Goal: Task Accomplishment & Management: Manage account settings

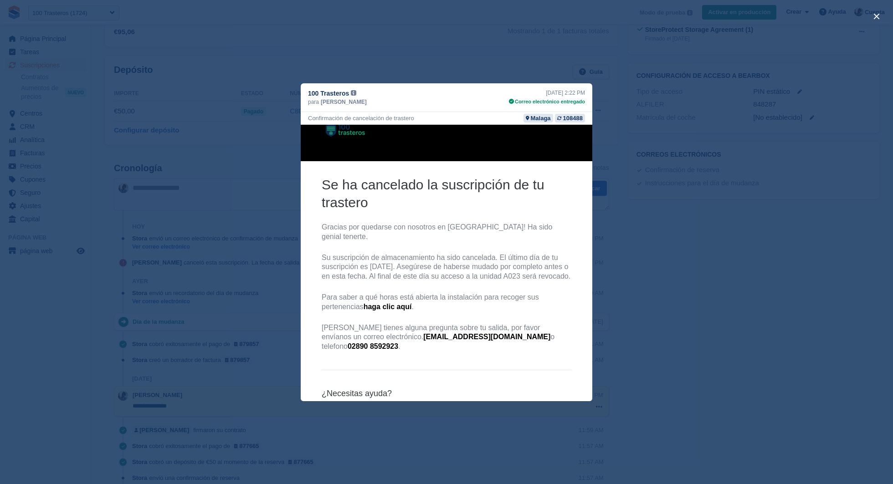
click at [570, 51] on div "close" at bounding box center [446, 242] width 893 height 484
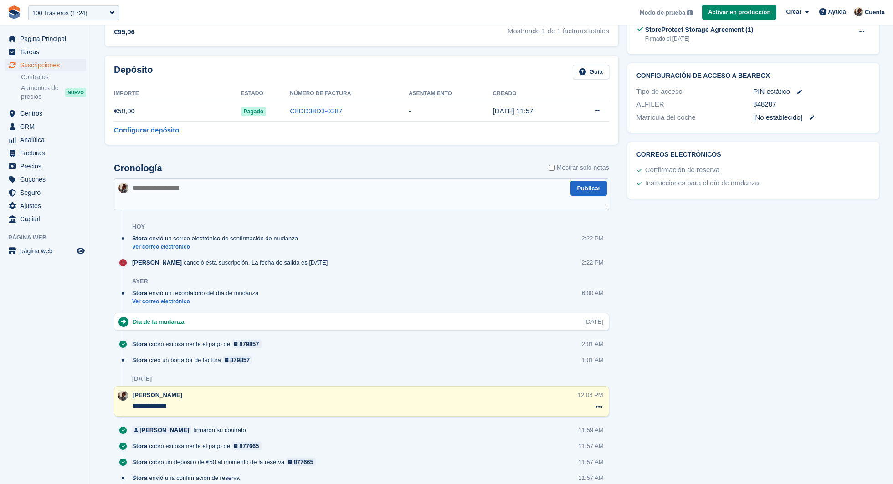
click at [890, 15] on span "**********" at bounding box center [446, 12] width 893 height 25
click at [879, 12] on span "Cuenta" at bounding box center [875, 12] width 20 height 9
click at [834, 76] on div "Editar perfil" at bounding box center [836, 81] width 90 height 10
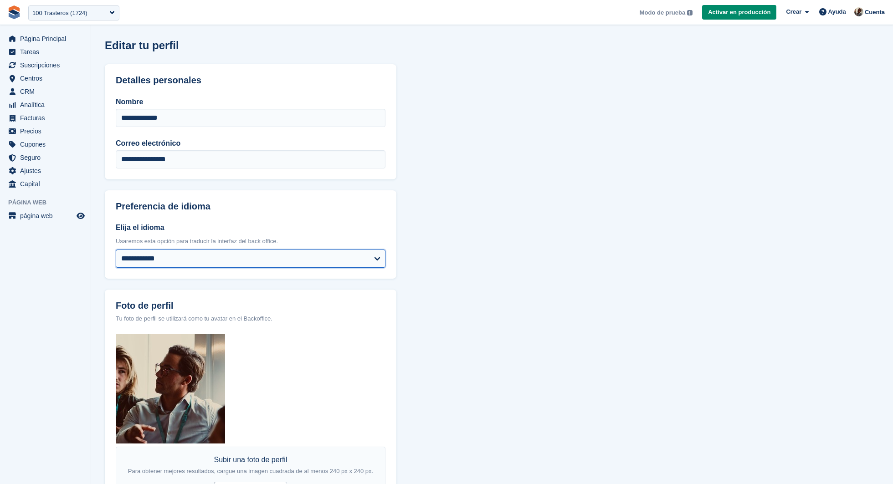
click at [272, 251] on select "**********" at bounding box center [251, 259] width 270 height 18
select select "**"
click at [116, 250] on select "**********" at bounding box center [251, 259] width 270 height 18
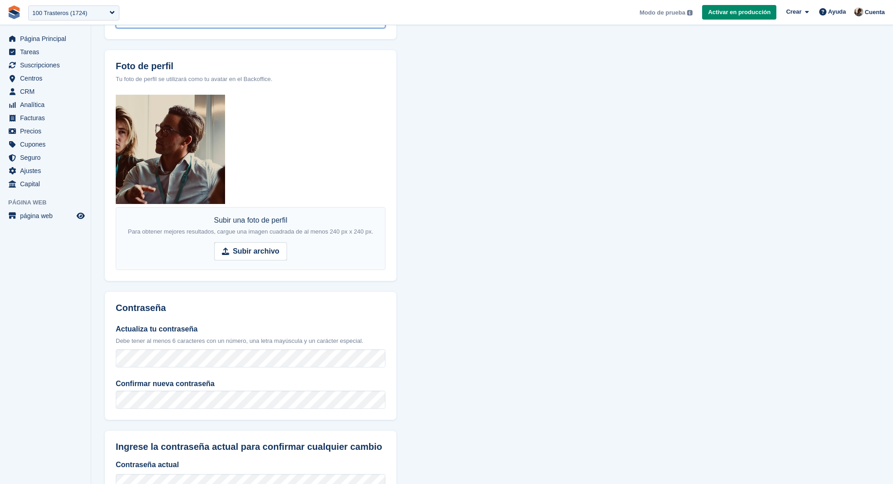
scroll to position [312, 0]
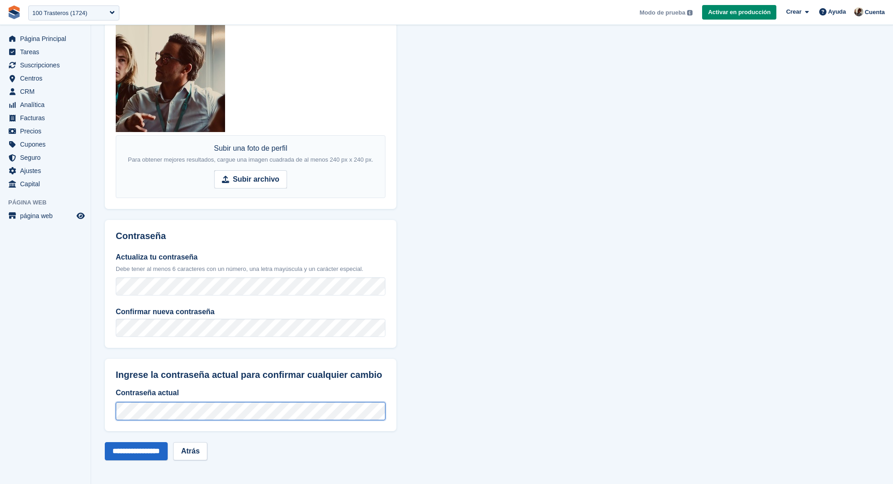
click at [105, 443] on input "**********" at bounding box center [136, 452] width 63 height 18
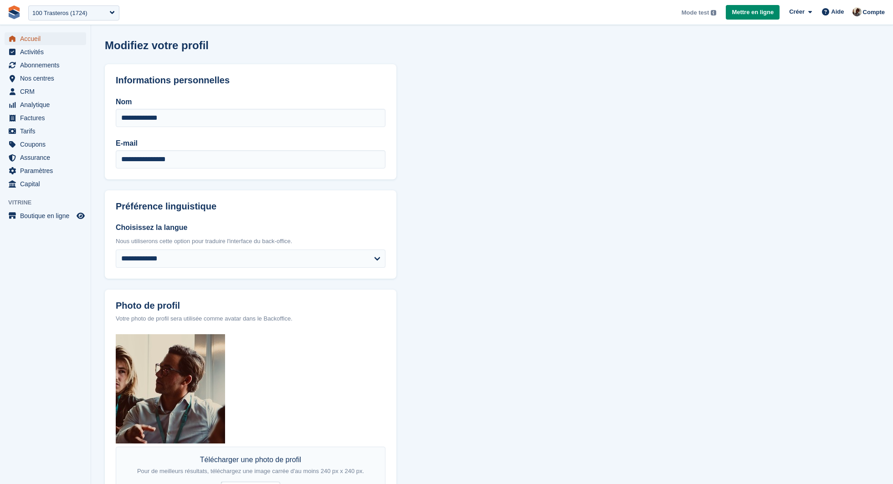
click at [52, 41] on span "Accueil" at bounding box center [47, 38] width 55 height 13
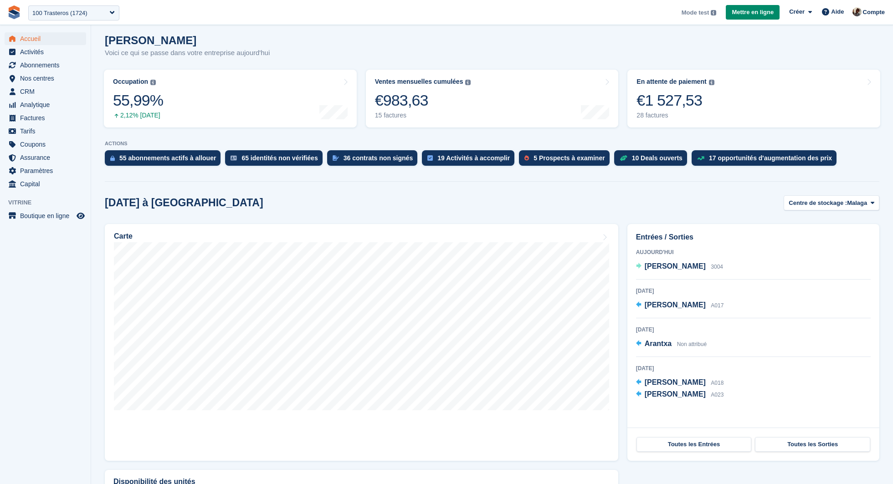
scroll to position [77, 0]
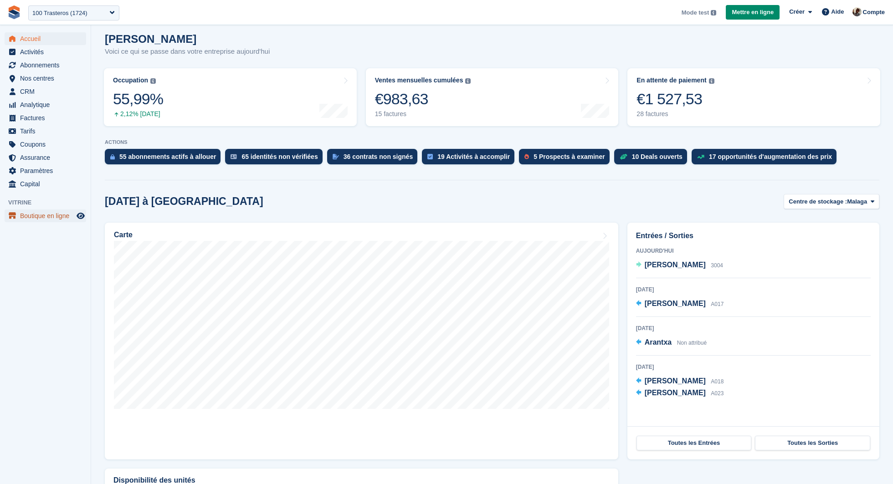
click at [47, 219] on span "Boutique en ligne" at bounding box center [47, 216] width 55 height 13
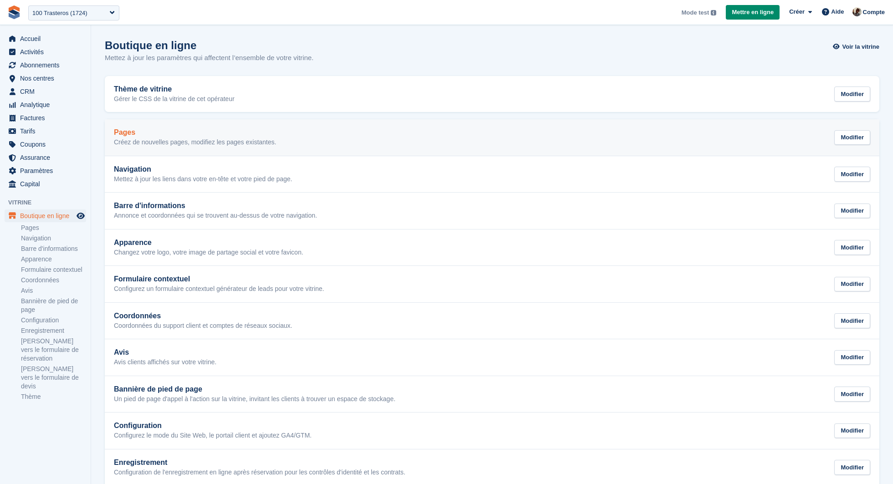
click at [202, 139] on p "Créez de nouvelles pages, modifiez les pages existantes." at bounding box center [195, 143] width 162 height 8
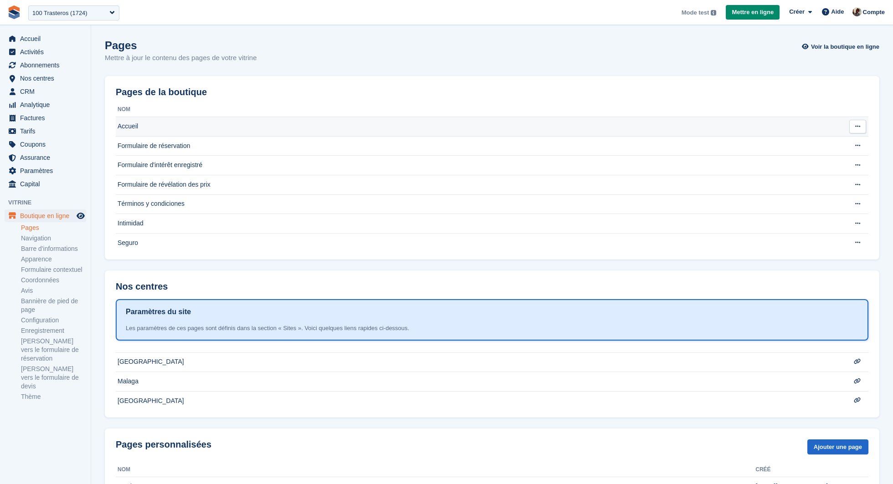
click at [206, 126] on td "Accueil" at bounding box center [473, 127] width 715 height 20
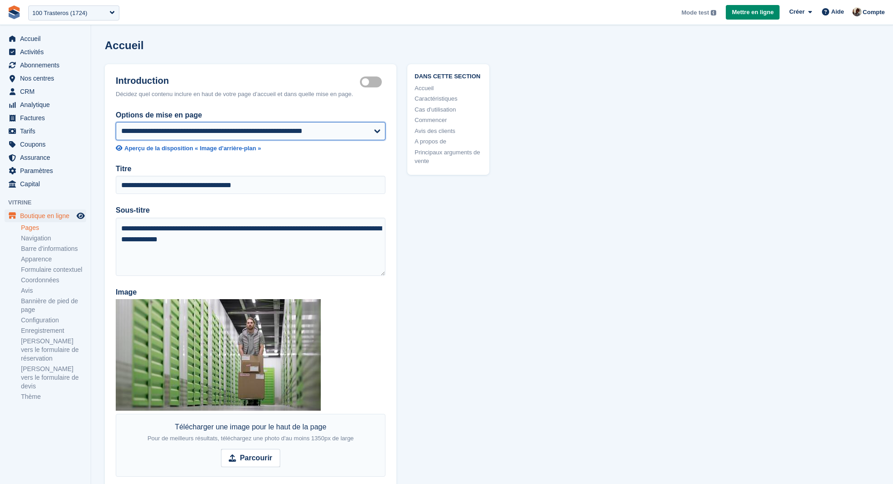
click at [324, 138] on select "**********" at bounding box center [251, 131] width 270 height 18
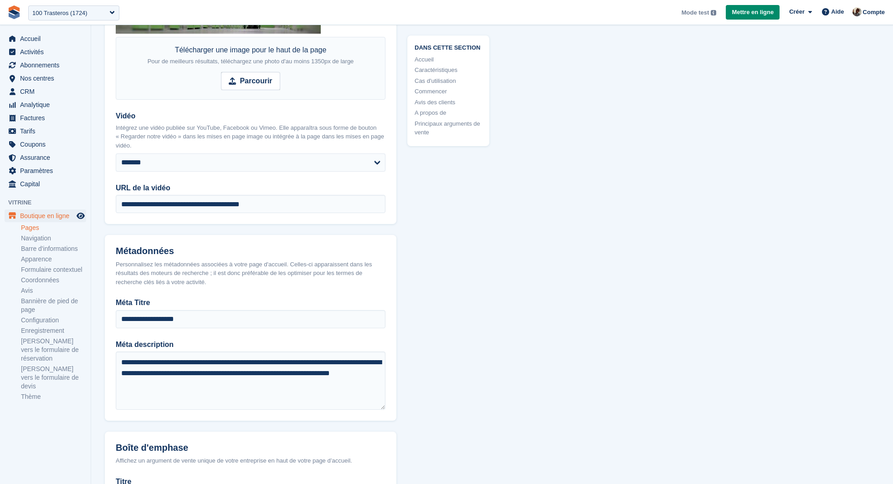
scroll to position [379, 0]
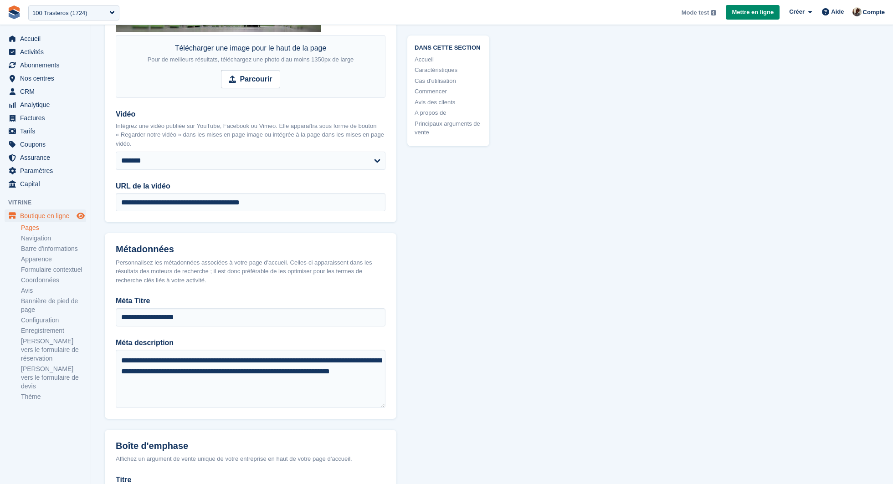
click at [83, 217] on icon "Boutique d'aperçu" at bounding box center [81, 215] width 8 height 7
click at [53, 82] on span "Nos centres" at bounding box center [47, 78] width 55 height 13
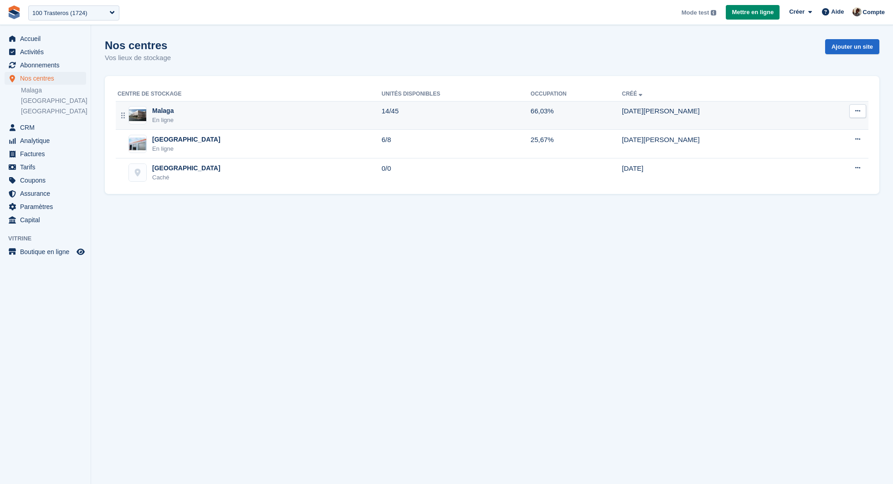
click at [854, 113] on button at bounding box center [858, 111] width 17 height 14
click at [818, 133] on p "Modifier le site" at bounding box center [822, 129] width 79 height 12
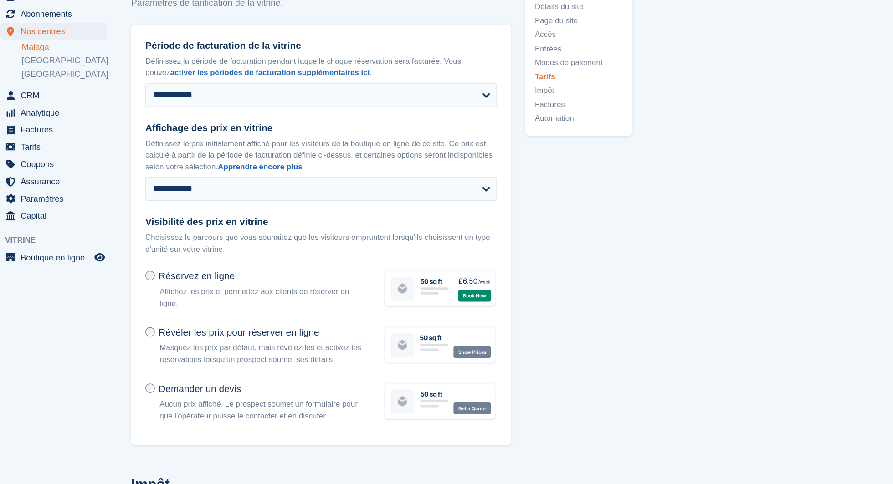
scroll to position [3849, 0]
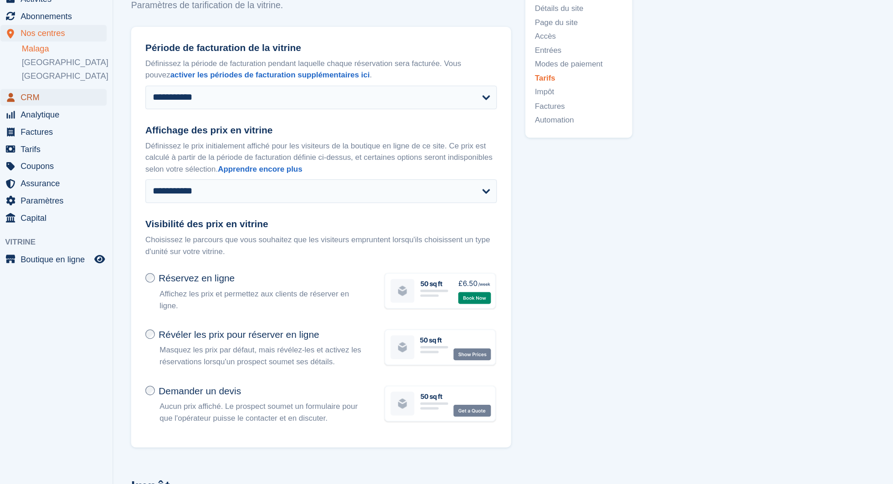
click at [30, 131] on span "CRM" at bounding box center [47, 127] width 55 height 13
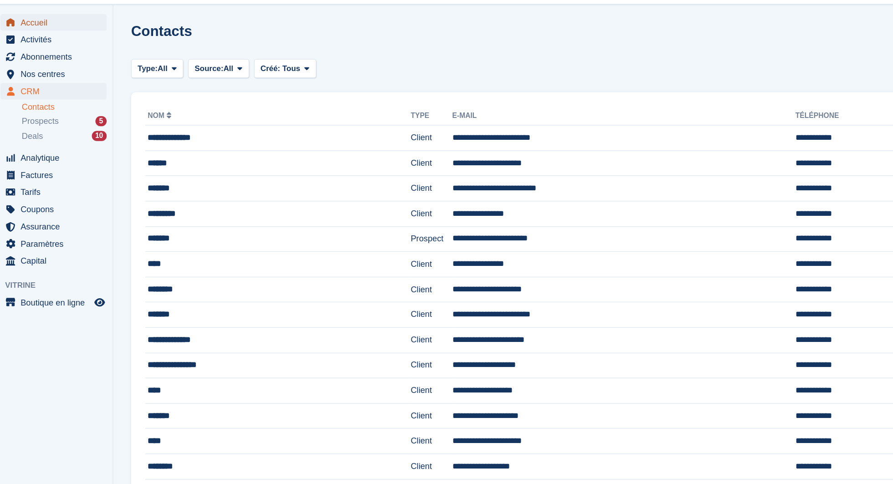
click at [57, 40] on span "Accueil" at bounding box center [47, 38] width 55 height 13
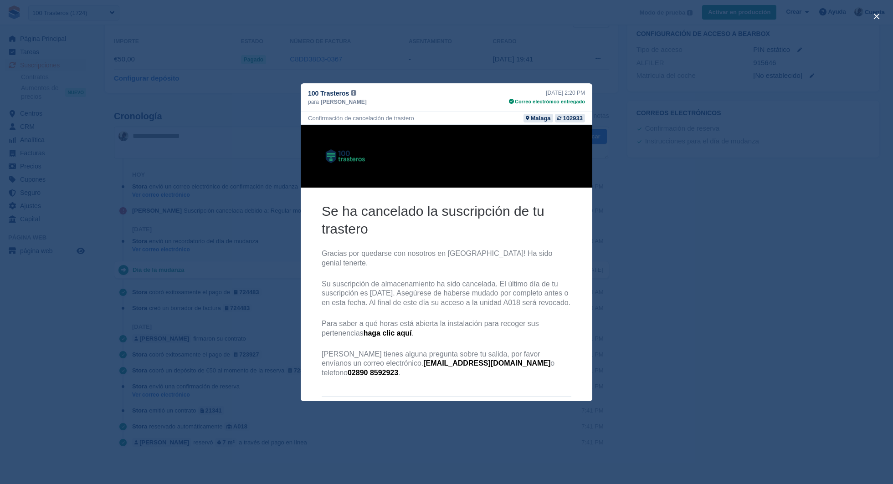
scroll to position [53, 0]
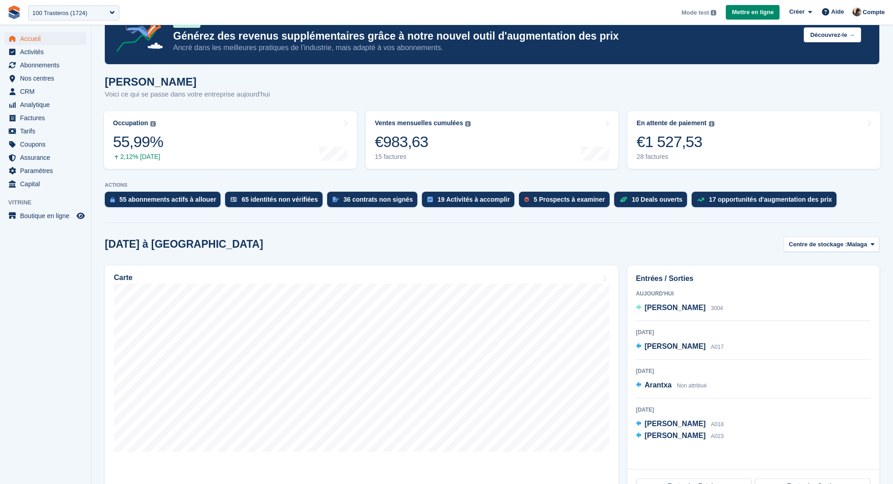
scroll to position [36, 0]
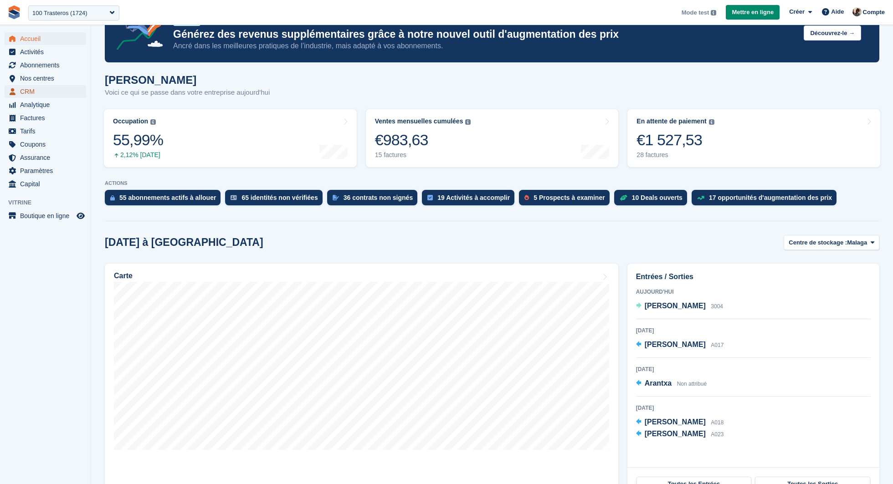
click at [52, 86] on span "CRM" at bounding box center [47, 91] width 55 height 13
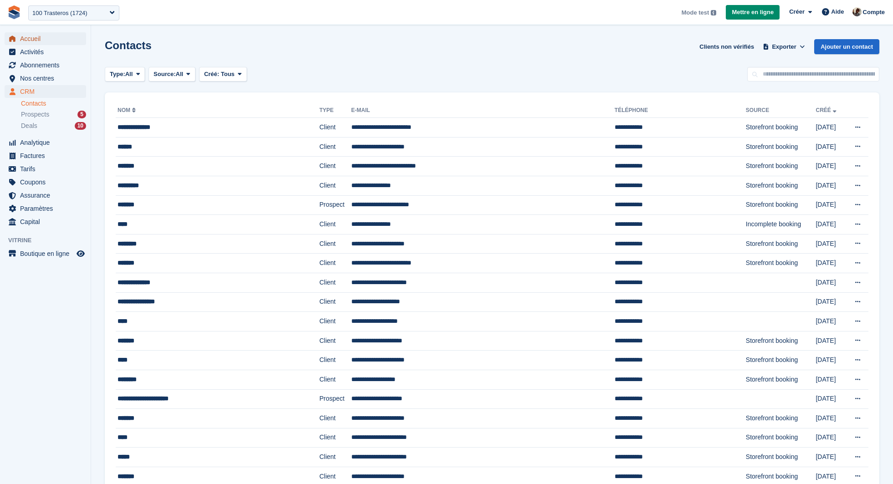
click at [41, 35] on span "Accueil" at bounding box center [47, 38] width 55 height 13
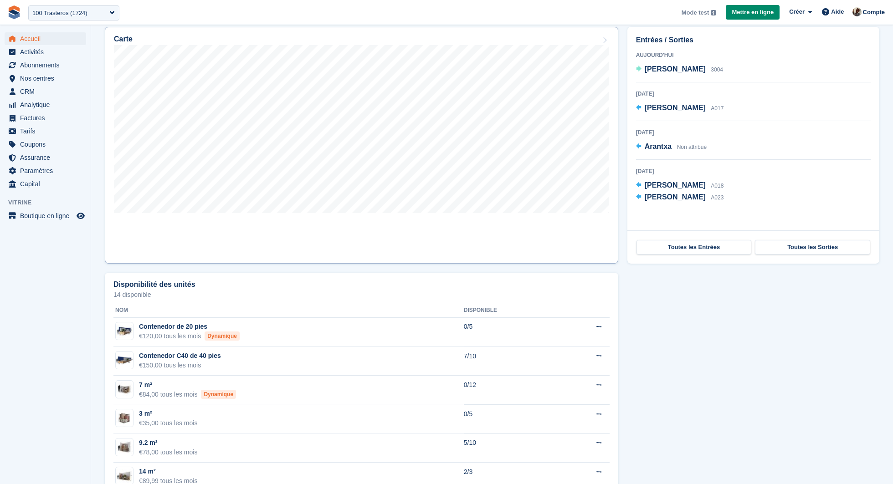
scroll to position [288, 0]
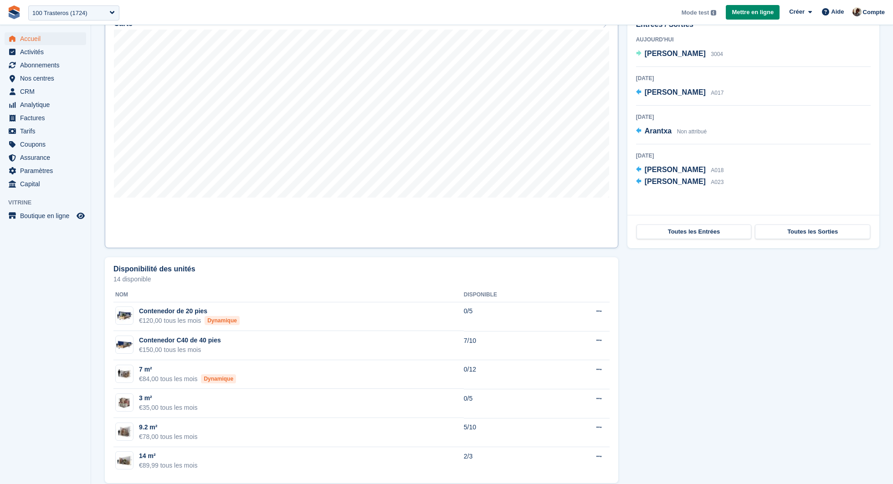
click at [372, 209] on link "Carte" at bounding box center [362, 129] width 514 height 237
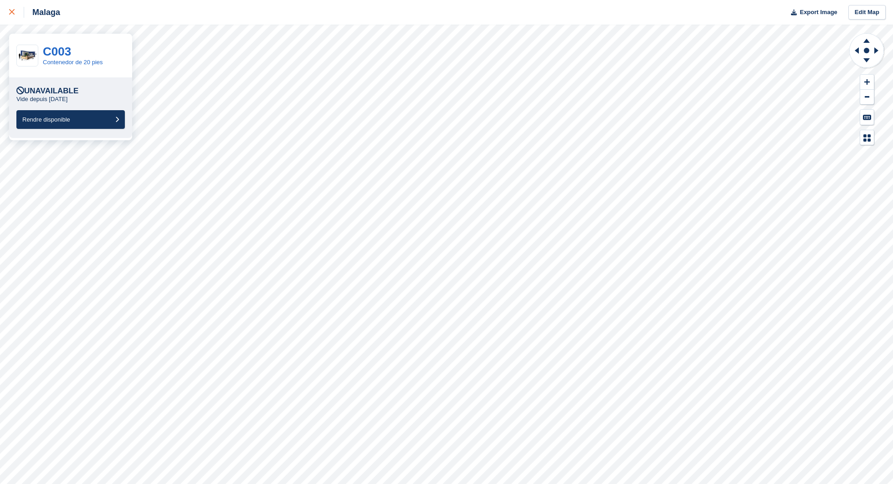
click at [15, 12] on div at bounding box center [16, 12] width 15 height 11
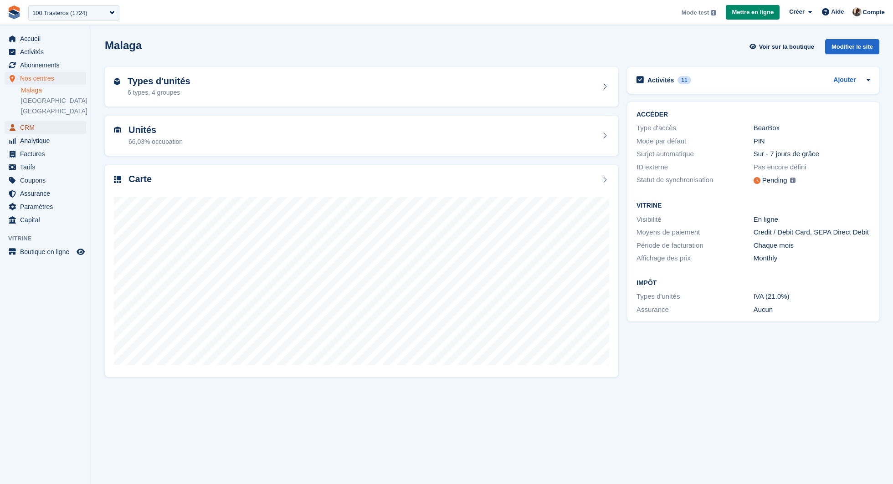
click at [36, 129] on span "CRM" at bounding box center [47, 127] width 55 height 13
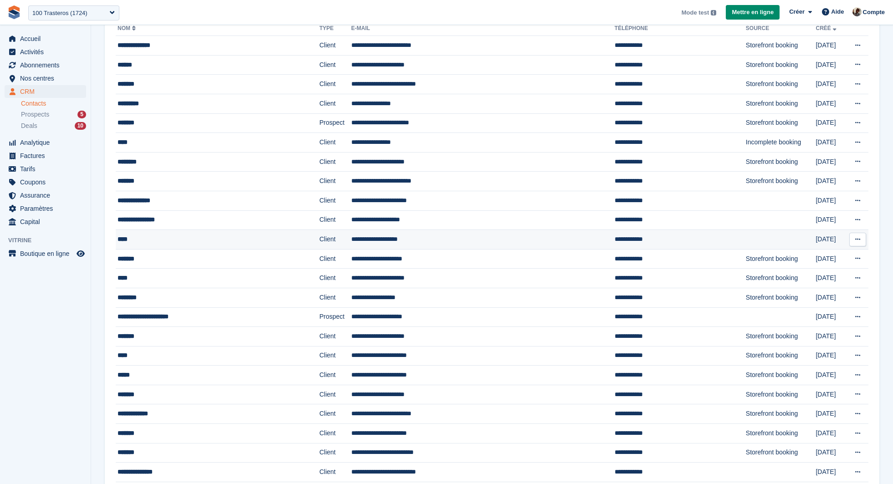
scroll to position [119, 0]
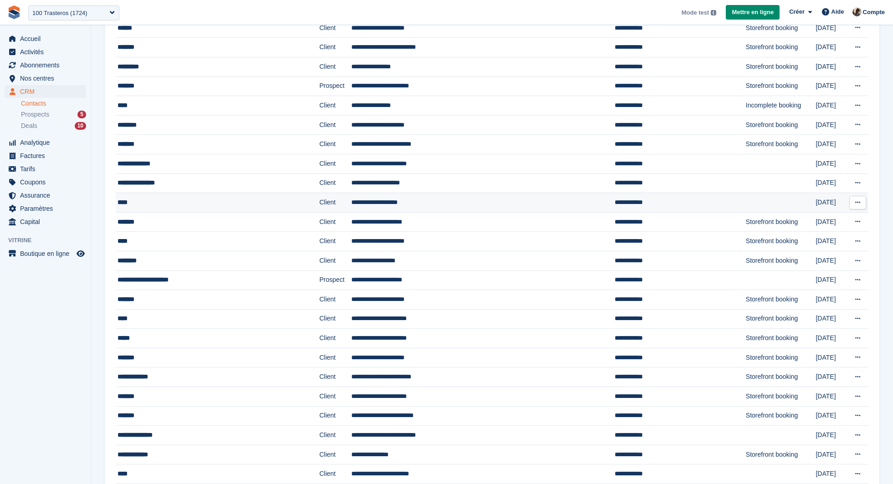
click at [220, 198] on div "****" at bounding box center [197, 203] width 159 height 10
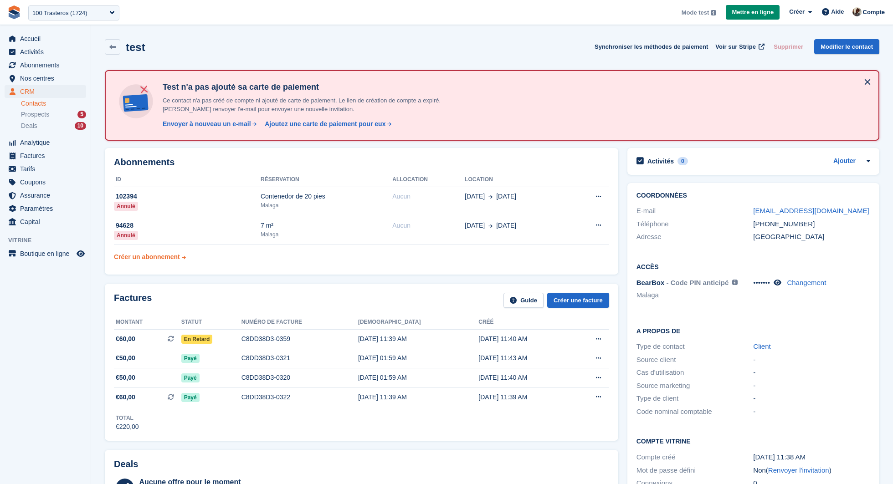
click at [172, 261] on div "Créer un abonnement" at bounding box center [147, 257] width 66 height 10
drag, startPoint x: 751, startPoint y: 208, endPoint x: 786, endPoint y: 256, distance: 58.7
click at [786, 257] on div "Coordonnées E-mail test+12312@gmail.com Téléphone +34608121212 Adresse España A…" at bounding box center [754, 348] width 252 height 330
click at [166, 260] on div "Créer un abonnement" at bounding box center [147, 257] width 66 height 10
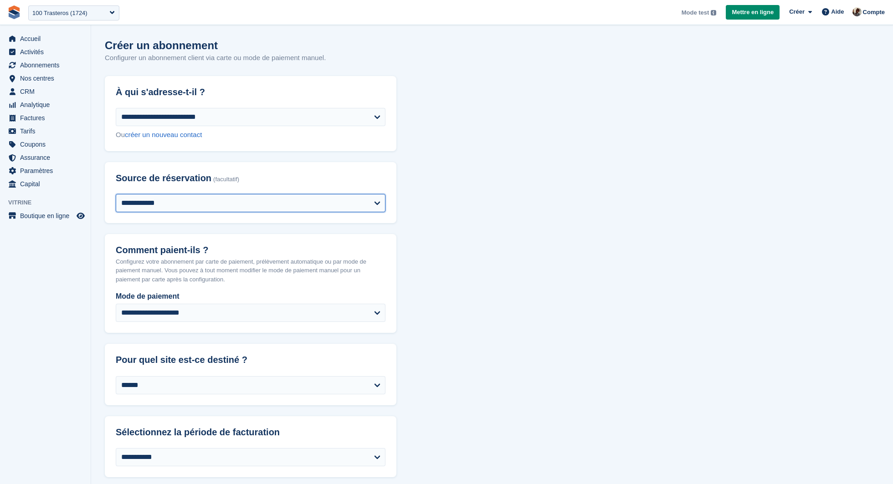
click at [203, 205] on select "**********" at bounding box center [251, 203] width 270 height 18
select select "*****"
click at [116, 194] on select "**********" at bounding box center [251, 203] width 270 height 18
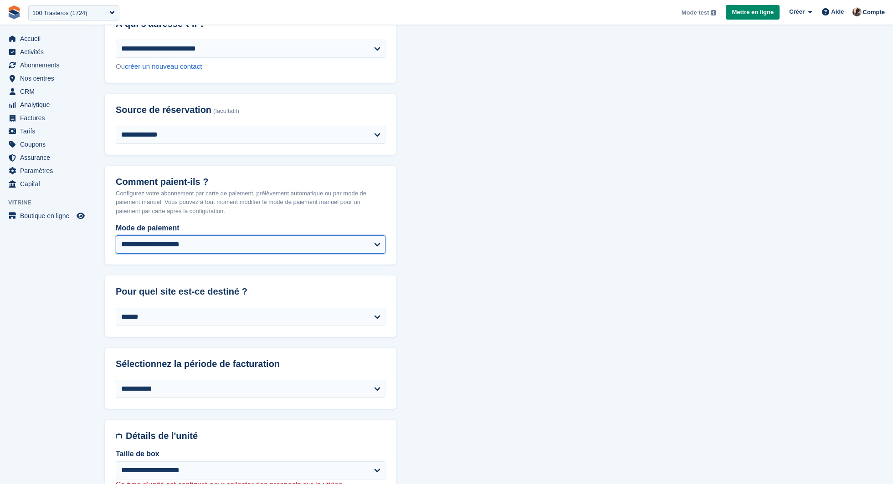
click at [208, 241] on select "**********" at bounding box center [251, 245] width 270 height 18
select select "****"
click at [116, 236] on select "**********" at bounding box center [251, 245] width 270 height 18
select select "******"
select select "****"
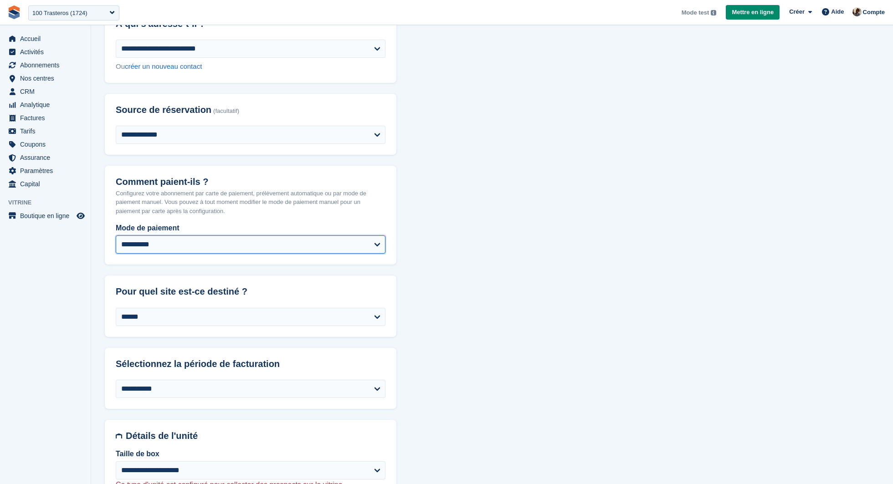
select select "*"
select select "*****"
select select
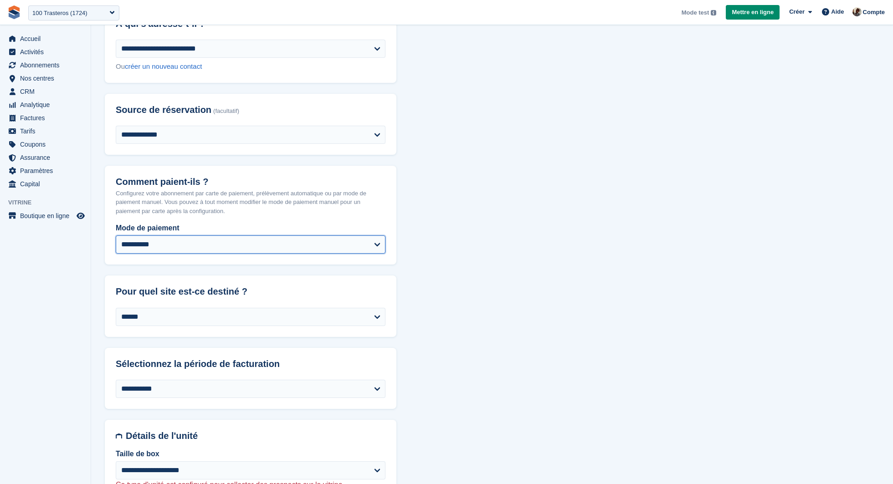
select select "***"
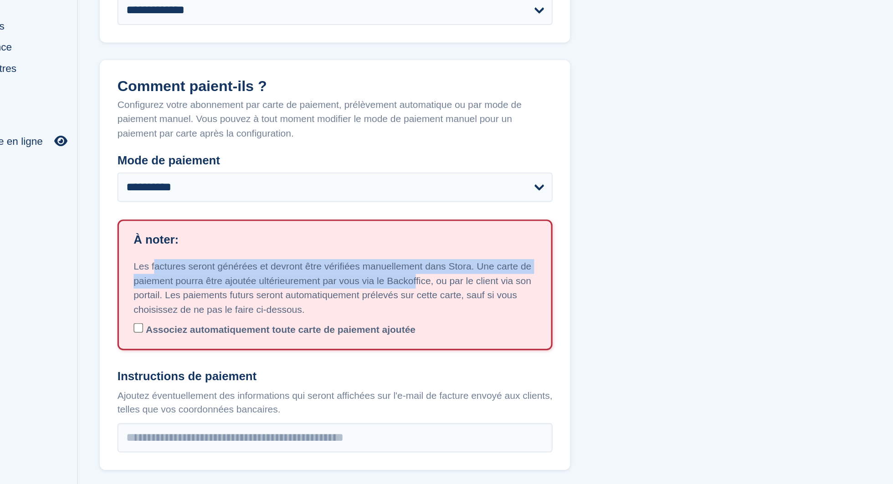
drag, startPoint x: 139, startPoint y: 294, endPoint x: 335, endPoint y: 300, distance: 196.1
click at [335, 300] on p "Les factures seront générées et devront être vérifiées manuellement dans Stora.…" at bounding box center [251, 307] width 250 height 36
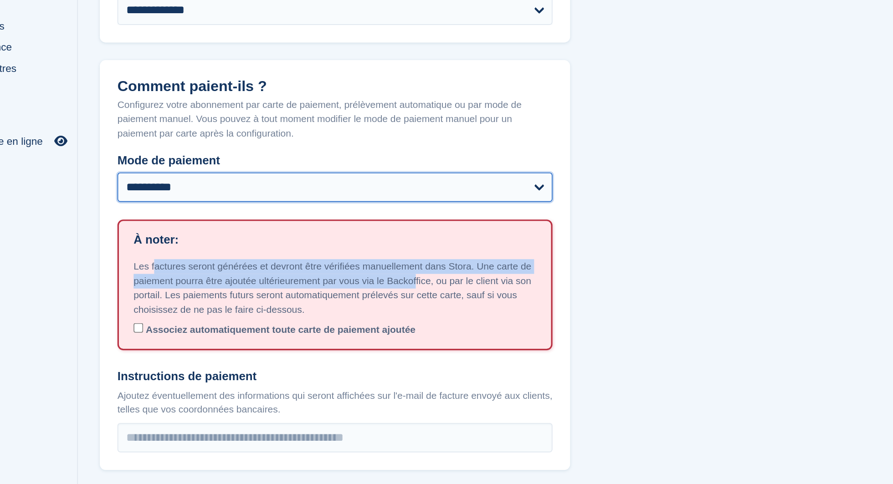
click at [160, 244] on select "**********" at bounding box center [251, 245] width 270 height 18
click at [217, 249] on select "**********" at bounding box center [251, 245] width 270 height 18
select select "**********"
click at [116, 236] on select "**********" at bounding box center [251, 245] width 270 height 18
select select "******"
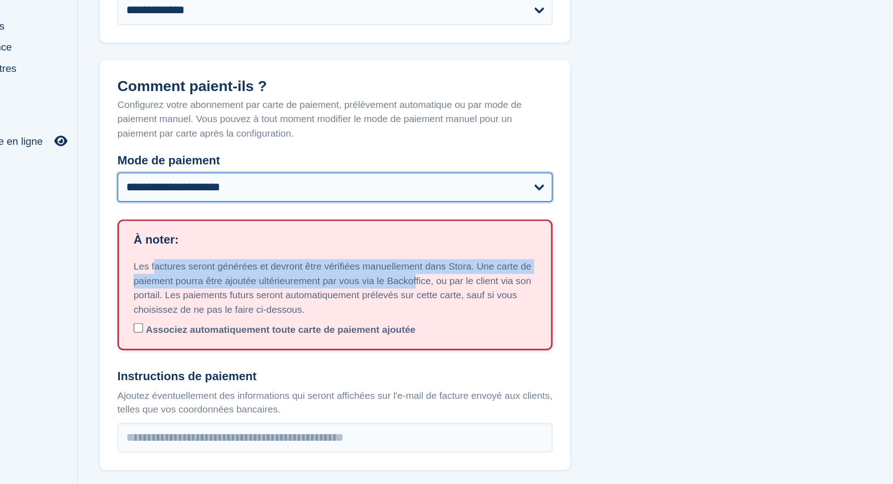
select select "****"
select select "*"
select select "*****"
select select
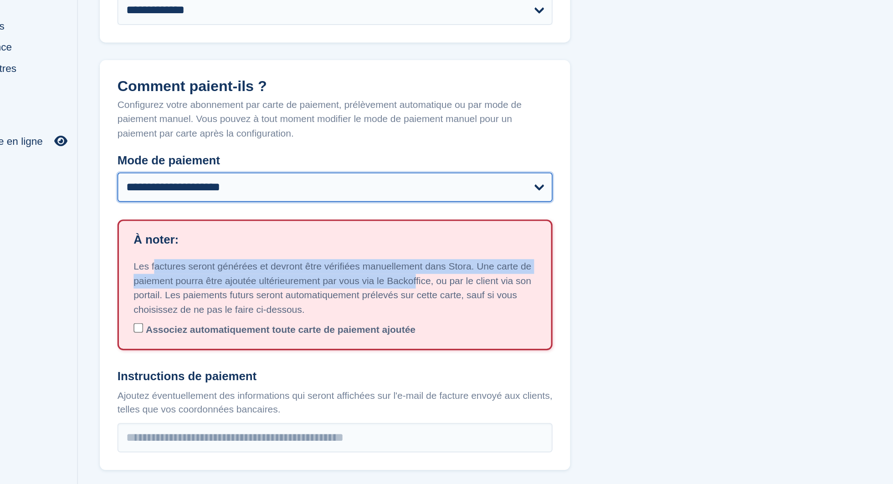
select select
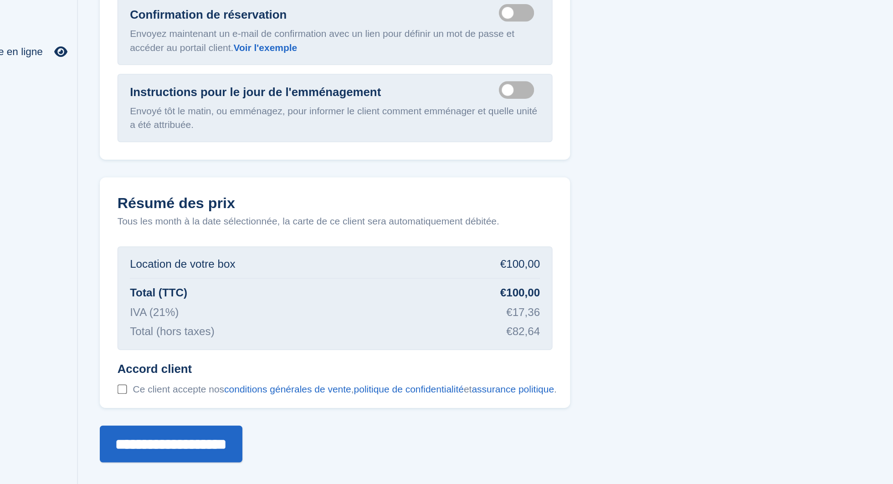
scroll to position [951, 0]
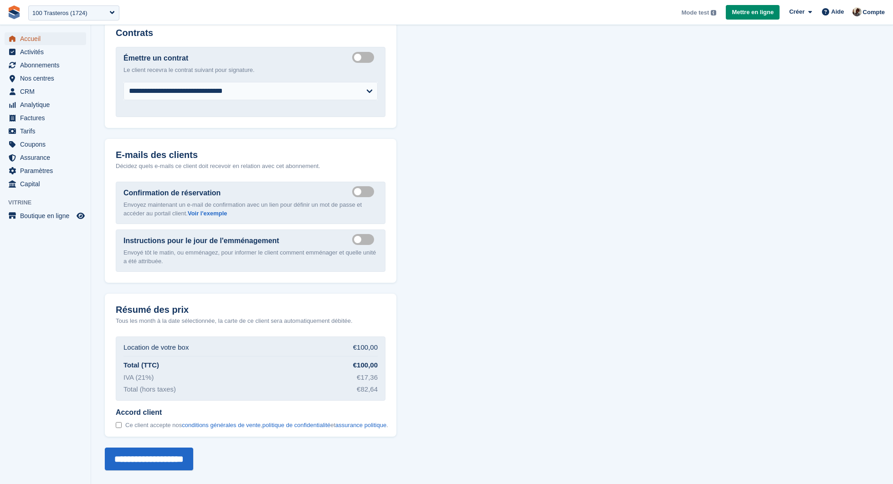
click at [32, 35] on span "Accueil" at bounding box center [47, 38] width 55 height 13
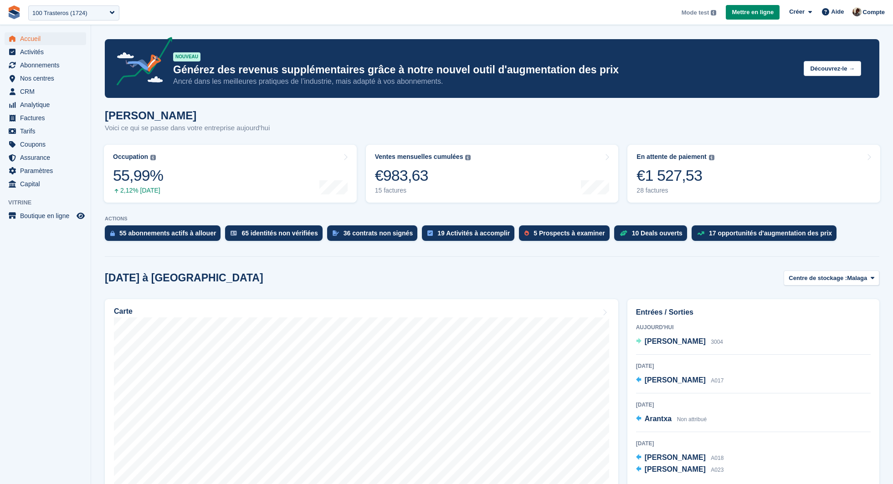
scroll to position [85, 0]
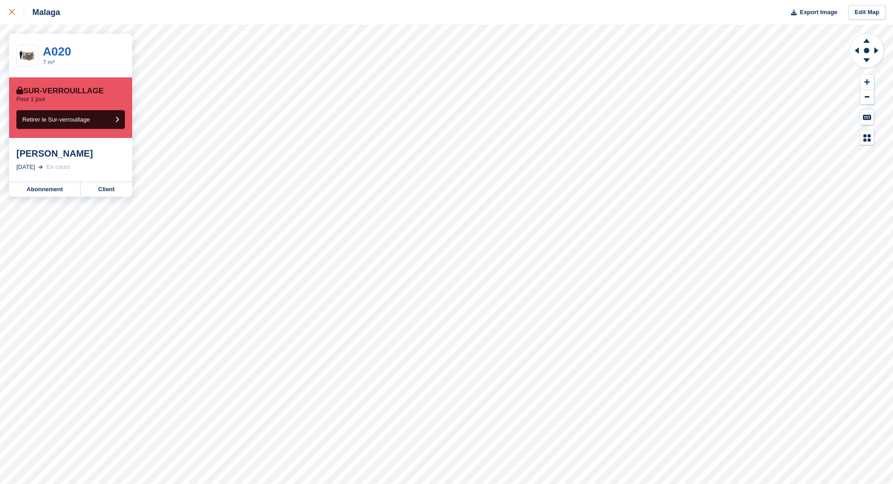
click at [13, 12] on icon at bounding box center [11, 11] width 5 height 5
click at [34, 186] on link "Abonnement" at bounding box center [45, 189] width 72 height 15
click at [49, 188] on link "Abonnement" at bounding box center [45, 189] width 72 height 15
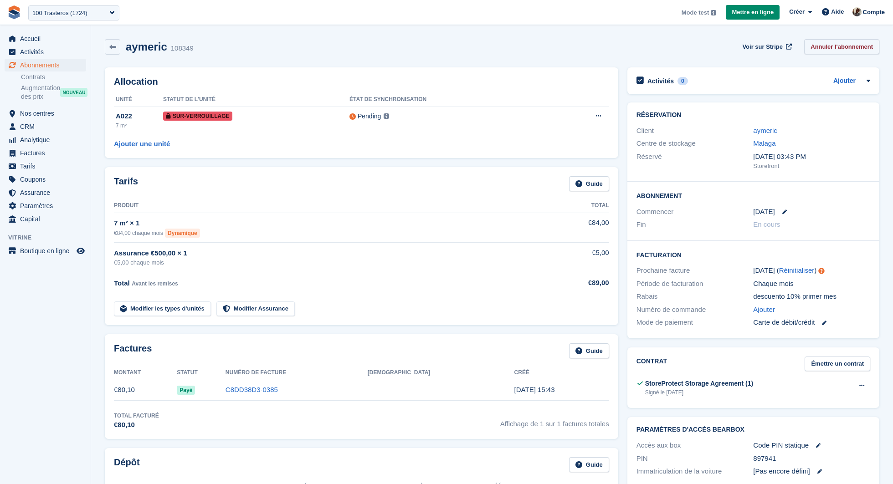
click at [826, 49] on link "Annuler l'abonnement" at bounding box center [841, 46] width 75 height 15
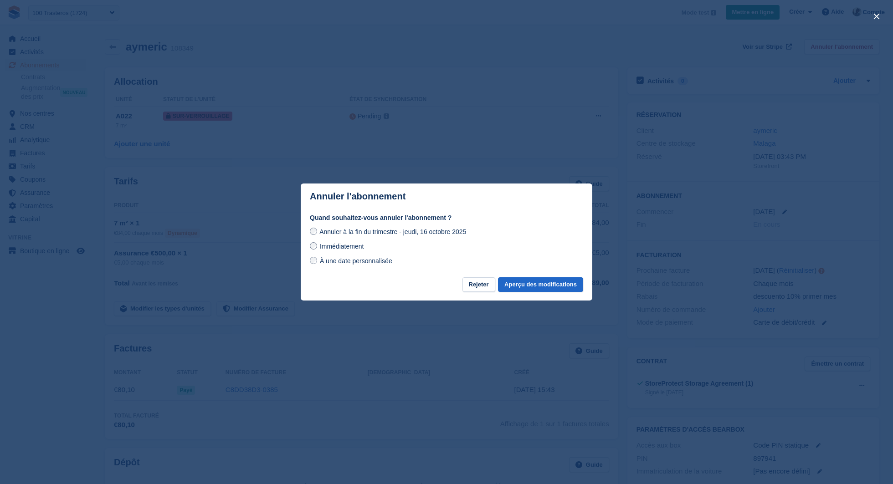
click at [363, 247] on span "Immédiatement" at bounding box center [342, 246] width 44 height 7
click at [362, 263] on span "À une date personnalisée" at bounding box center [356, 261] width 72 height 7
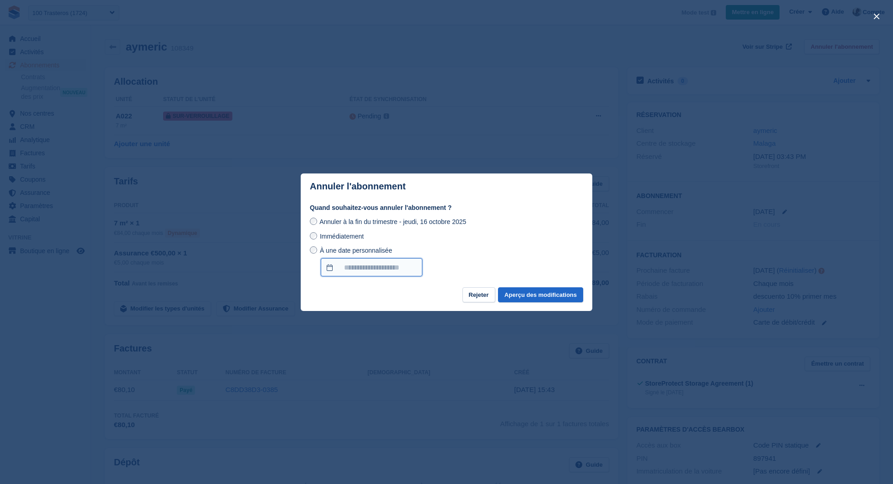
click at [376, 266] on input "À une date personnalisée" at bounding box center [372, 267] width 102 height 18
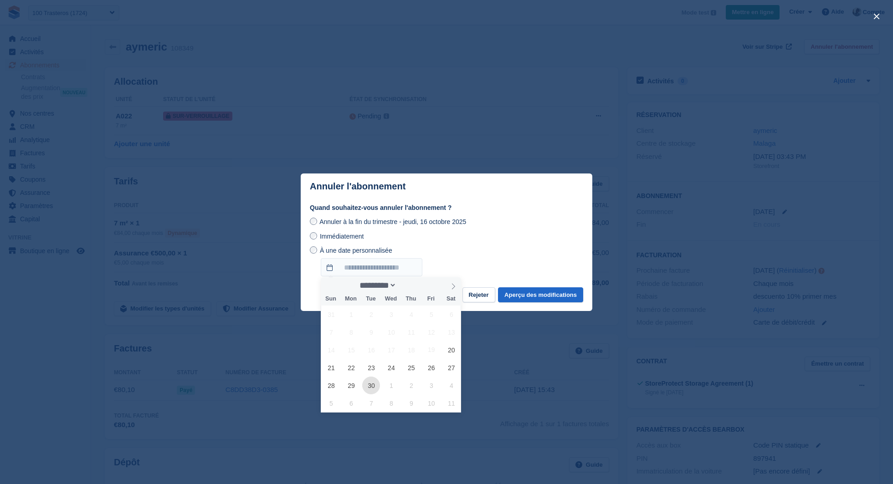
click at [374, 386] on span "30" at bounding box center [371, 386] width 18 height 18
type input "**********"
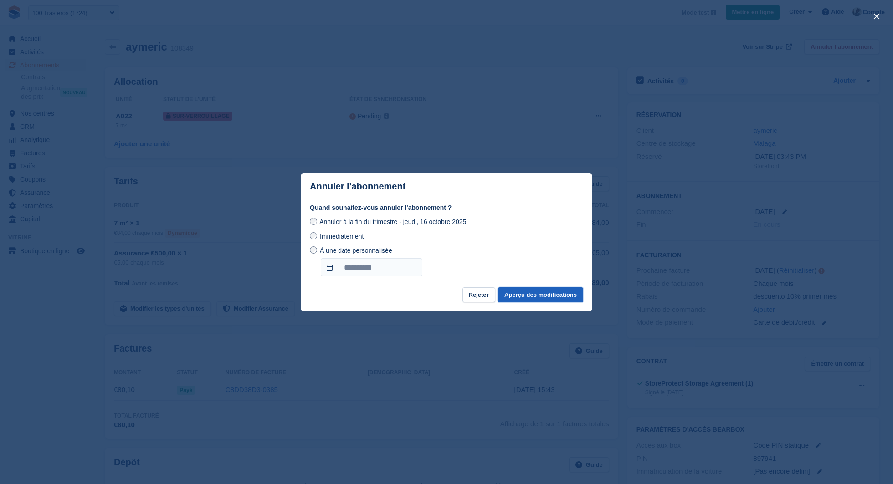
click at [561, 295] on button "Aperçu des modifications" at bounding box center [540, 295] width 85 height 15
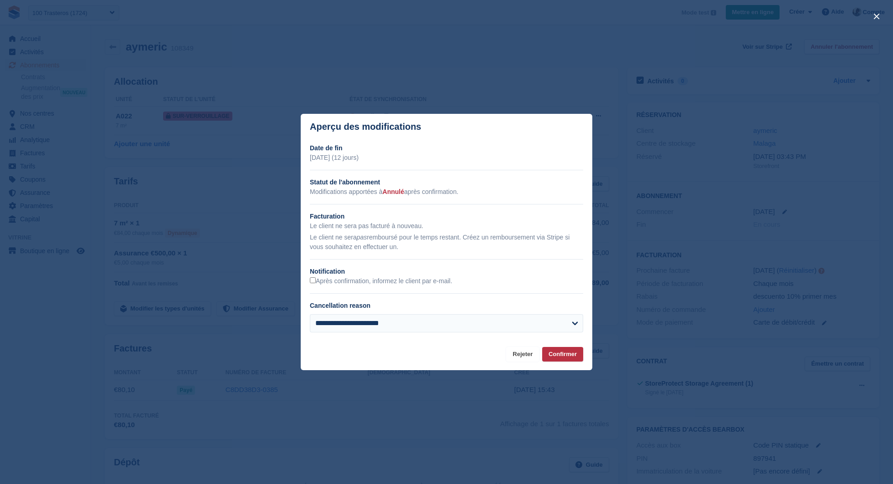
click at [514, 355] on button "Rejeter" at bounding box center [522, 354] width 33 height 15
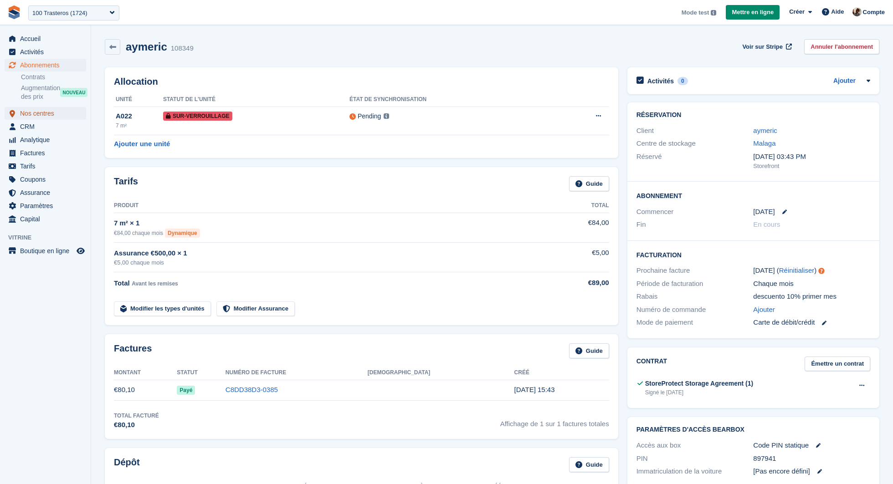
click at [47, 110] on span "Nos centres" at bounding box center [47, 113] width 55 height 13
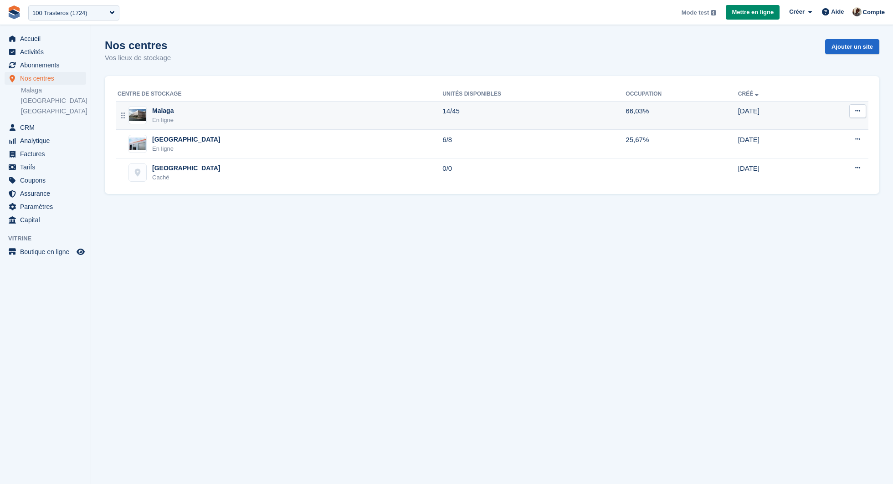
click at [854, 115] on button at bounding box center [858, 111] width 17 height 14
click at [839, 125] on p "Modifier le site" at bounding box center [822, 129] width 79 height 12
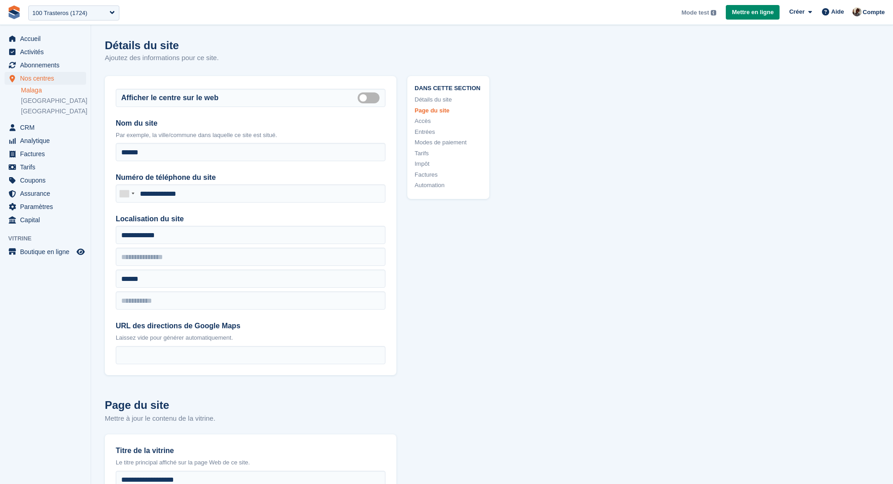
scroll to position [1490, 0]
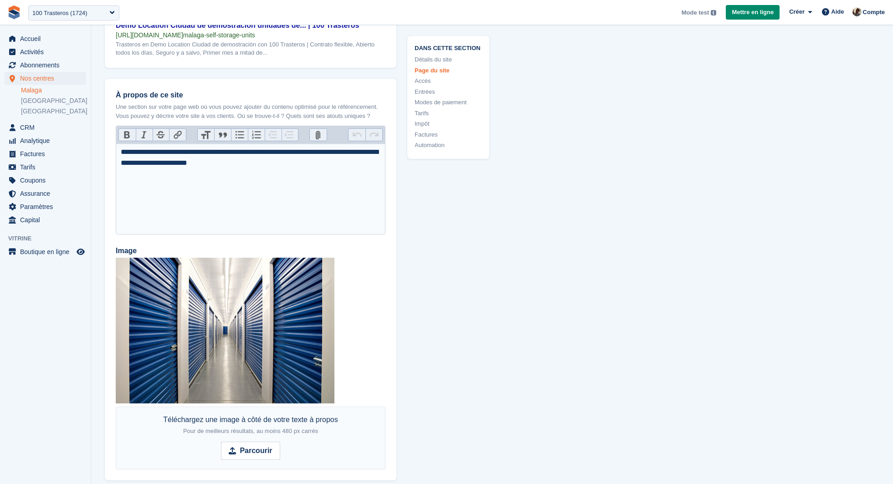
click at [441, 145] on link "Automation" at bounding box center [448, 145] width 67 height 9
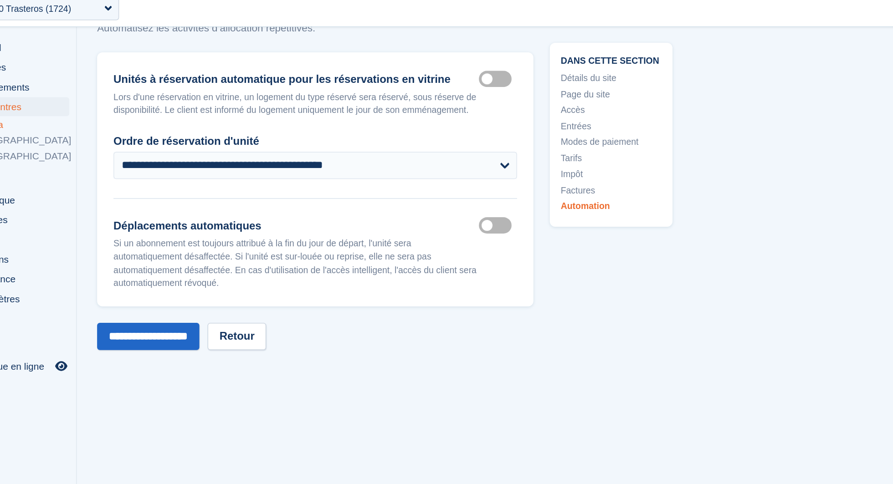
scroll to position [4649, 0]
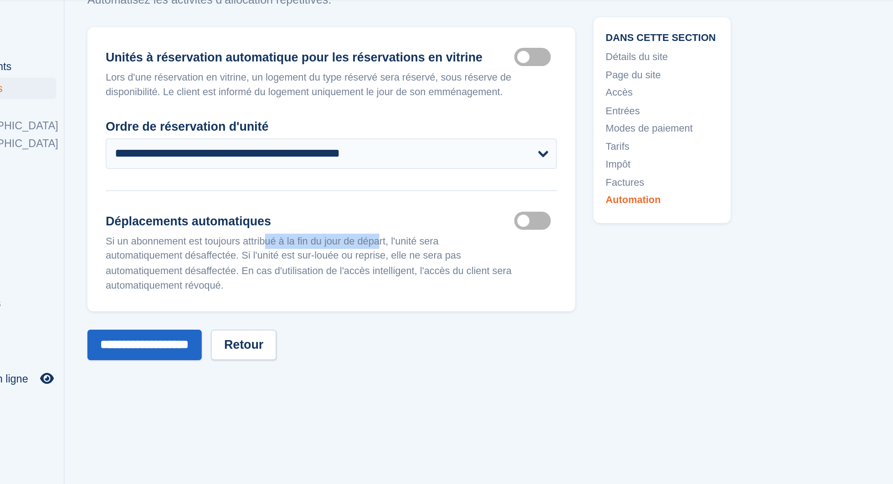
drag, startPoint x: 216, startPoint y: 201, endPoint x: 288, endPoint y: 201, distance: 72.0
click at [289, 201] on p "Si un abonnement est toujours attribué à la fin du jour de départ, l'unité sera…" at bounding box center [238, 183] width 244 height 36
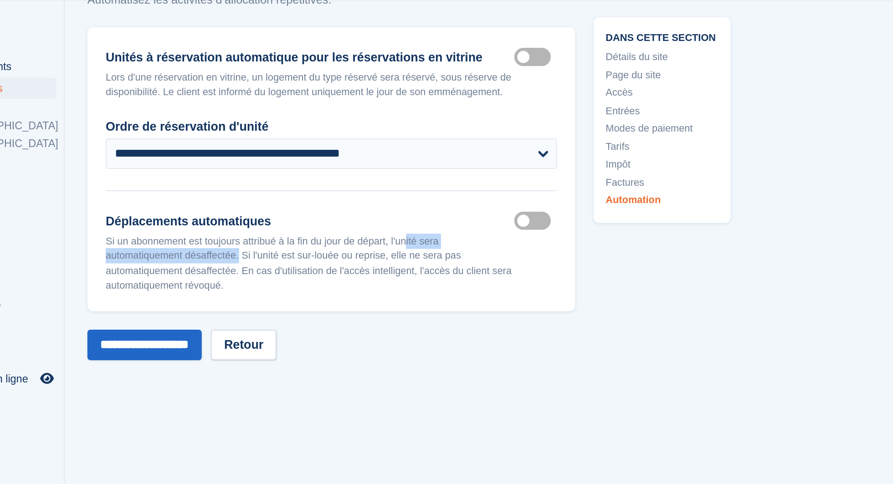
drag, startPoint x: 304, startPoint y: 200, endPoint x: 201, endPoint y: 206, distance: 103.7
click at [201, 201] on p "Si un abonnement est toujours attribué à la fin du jour de départ, l'unité sera…" at bounding box center [238, 183] width 244 height 36
click at [370, 159] on label "Auto deallocate move outs" at bounding box center [373, 157] width 26 height 1
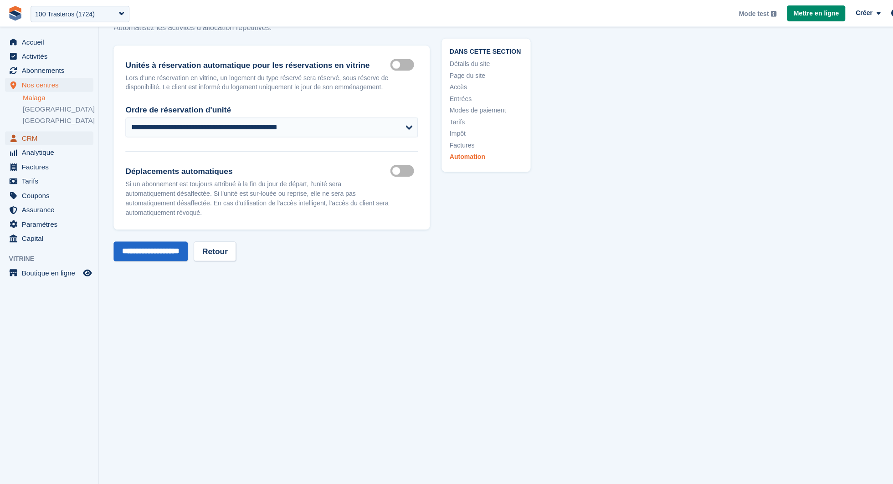
click at [40, 129] on span "CRM" at bounding box center [47, 127] width 55 height 13
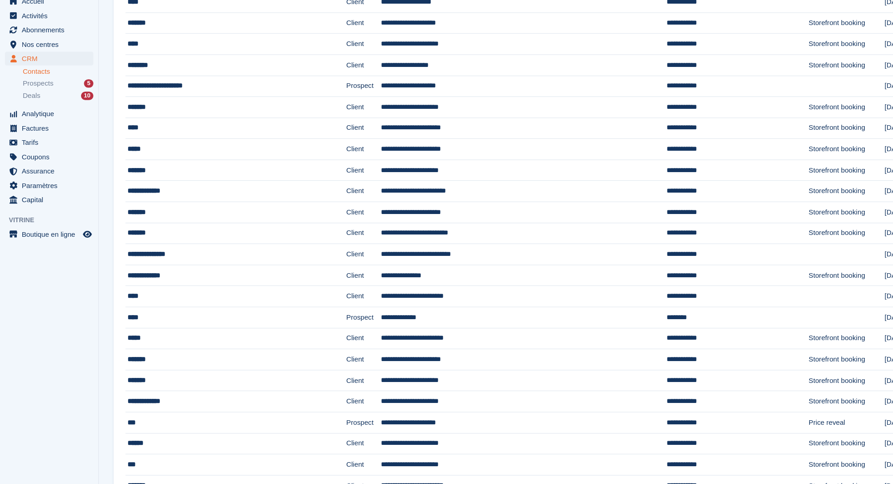
scroll to position [318, 0]
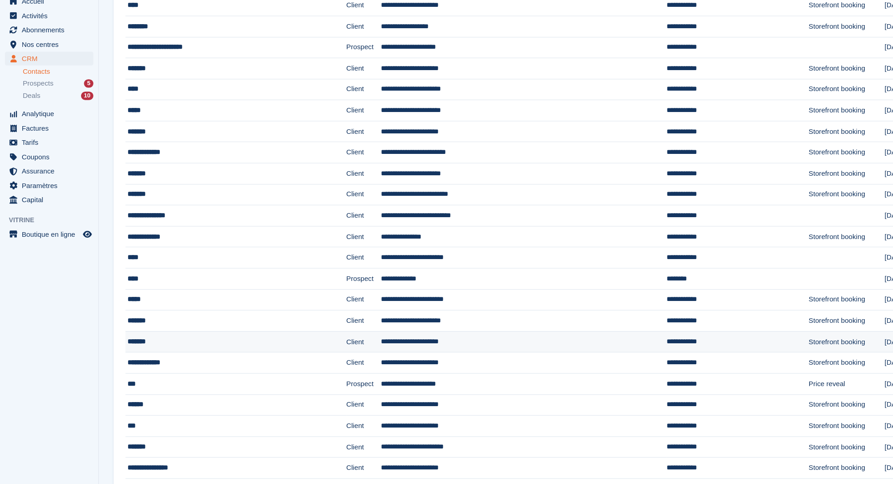
click at [214, 343] on td "*******" at bounding box center [218, 353] width 204 height 20
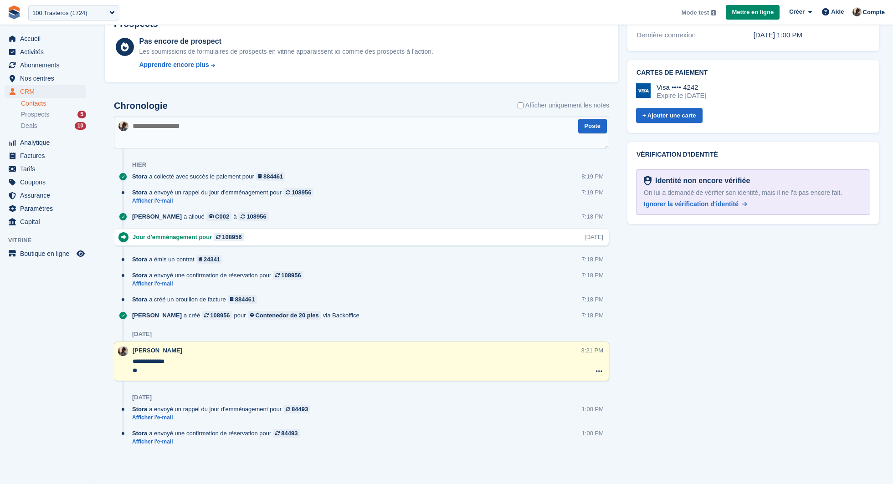
scroll to position [422, 0]
click at [165, 200] on link "Afficher l'e-mail" at bounding box center [225, 201] width 186 height 8
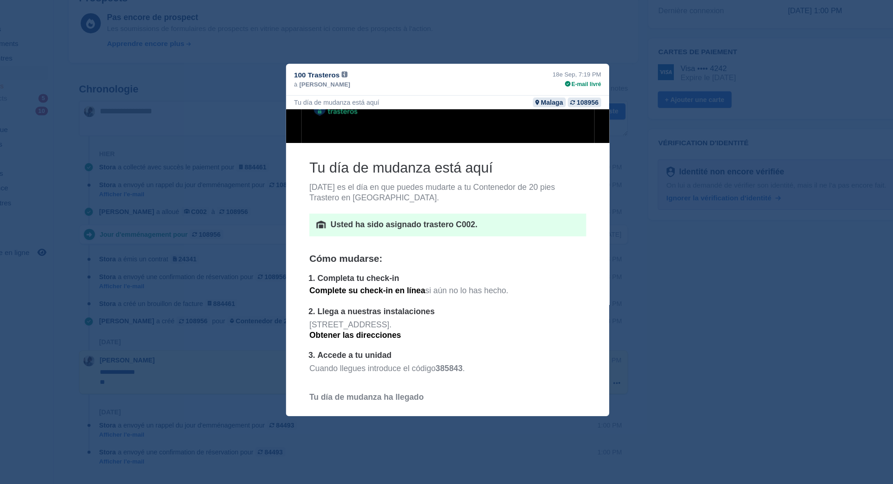
scroll to position [34, 0]
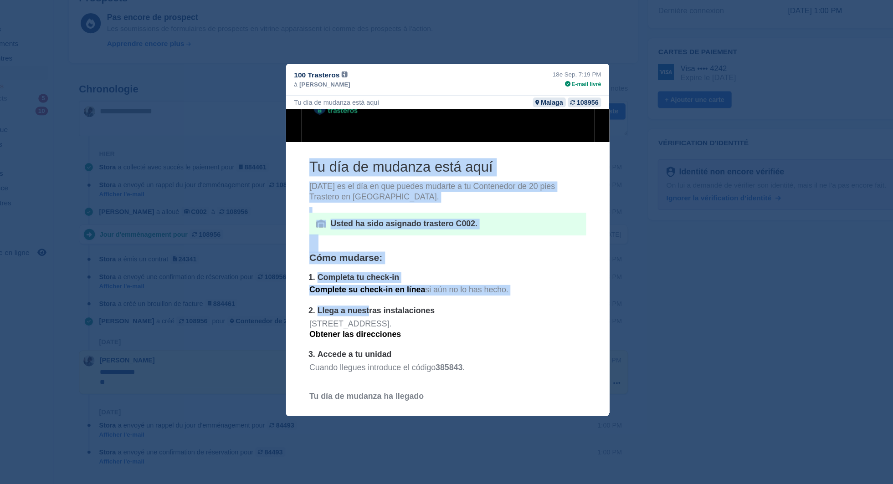
drag, startPoint x: 306, startPoint y: 243, endPoint x: 361, endPoint y: 291, distance: 72.7
click at [361, 291] on th "Tu día de mudanza está aquí [DATE] es el día en que puedes mudarte a tu Contene…" at bounding box center [431, 385] width 264 height 464
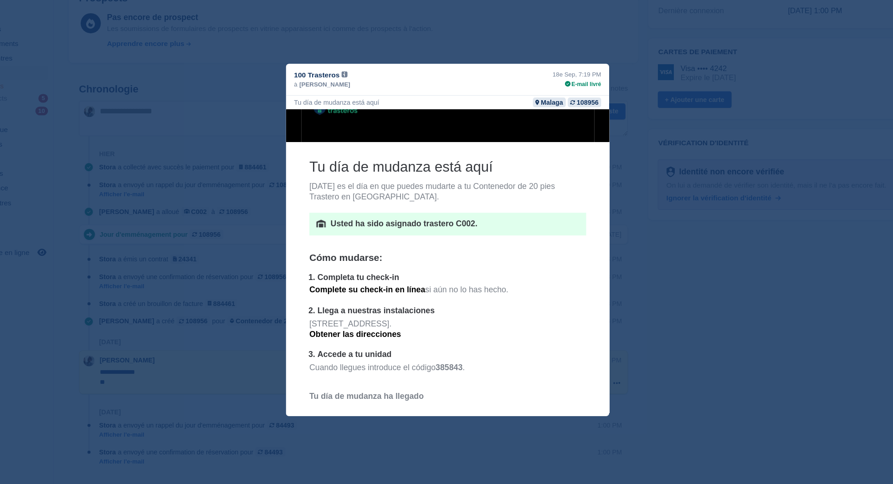
click at [473, 262] on p "Completa tu check-in" at bounding box center [435, 261] width 242 height 10
drag, startPoint x: 407, startPoint y: 210, endPoint x: 462, endPoint y: 210, distance: 55.2
click at [462, 210] on p "Usted ha sido asignado trastero C002." at bounding box center [438, 213] width 224 height 10
drag, startPoint x: 417, startPoint y: 337, endPoint x: 451, endPoint y: 338, distance: 33.3
click at [451, 338] on ol "Completa tu check-in Complete su check-in en línea si aún no lo has hecho. Lleg…" at bounding box center [432, 306] width 250 height 101
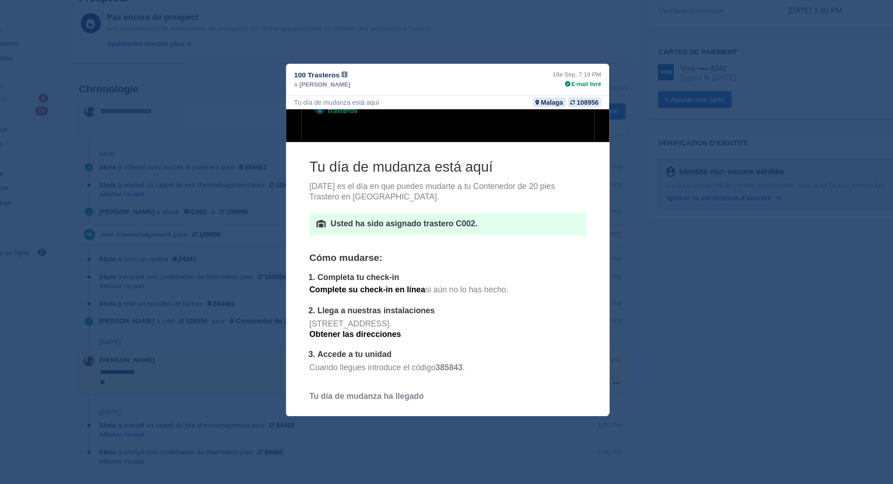
click at [638, 356] on div "close" at bounding box center [446, 242] width 893 height 484
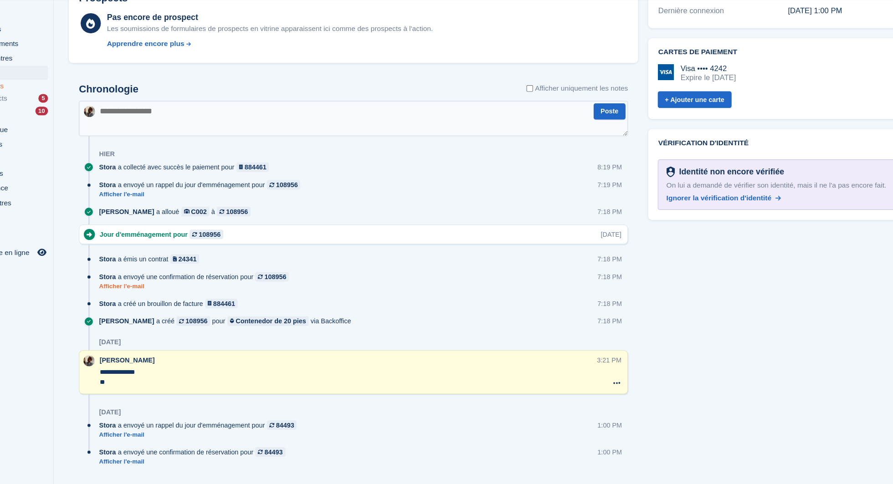
scroll to position [422, 0]
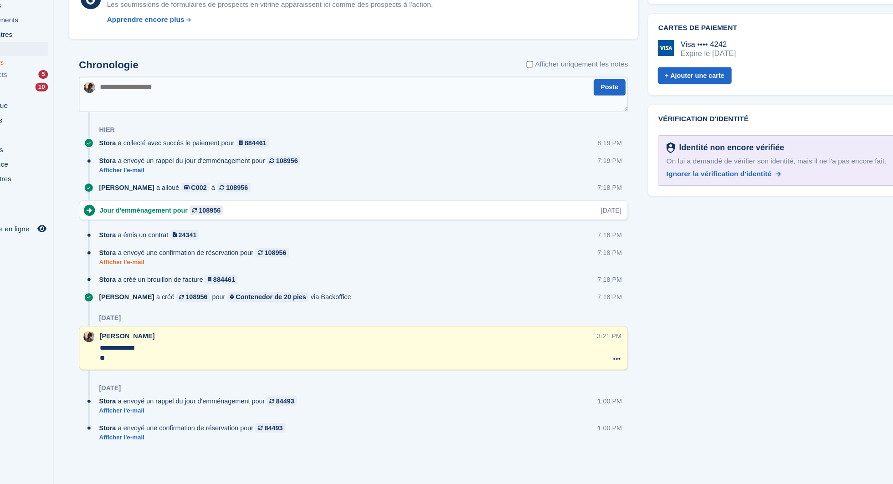
click at [159, 283] on link "Afficher l'e-mail" at bounding box center [220, 284] width 176 height 8
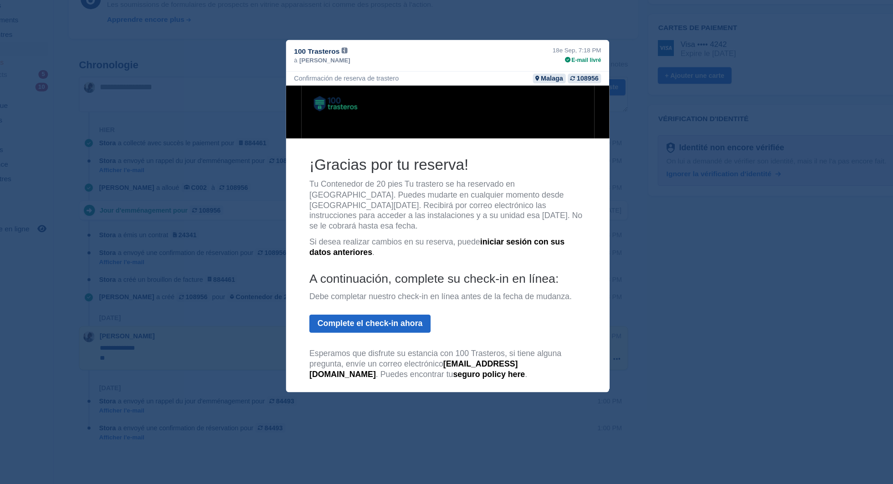
scroll to position [17, 0]
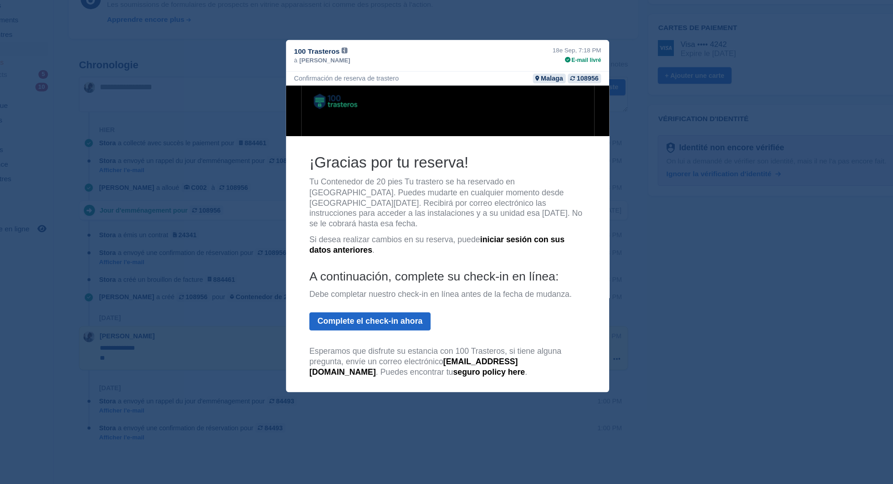
click at [732, 286] on div "close" at bounding box center [446, 242] width 893 height 484
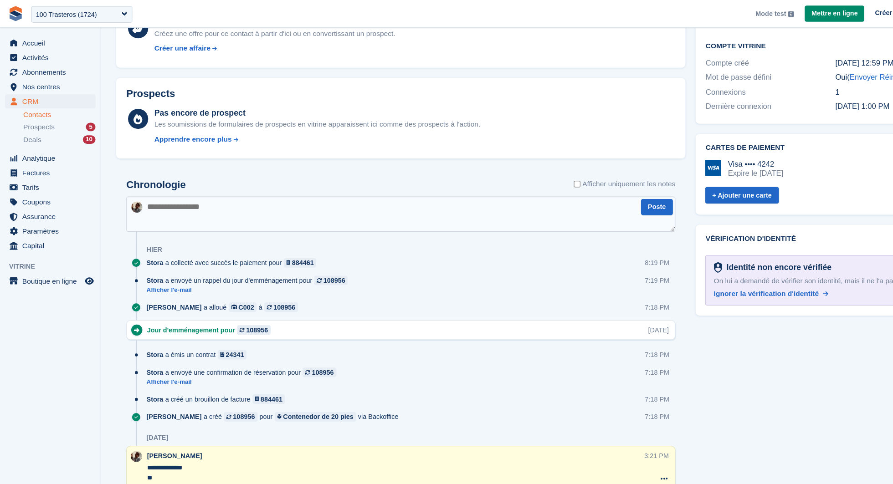
scroll to position [308, 0]
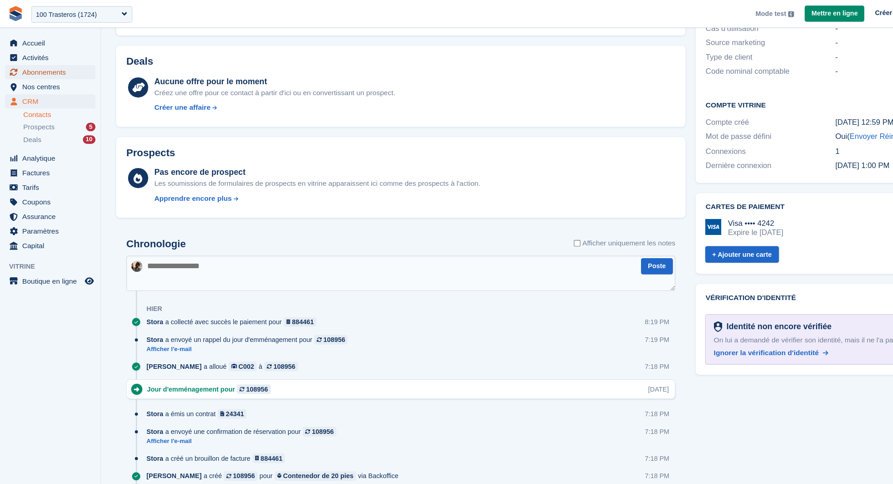
click at [38, 67] on span "Abonnements" at bounding box center [47, 65] width 55 height 13
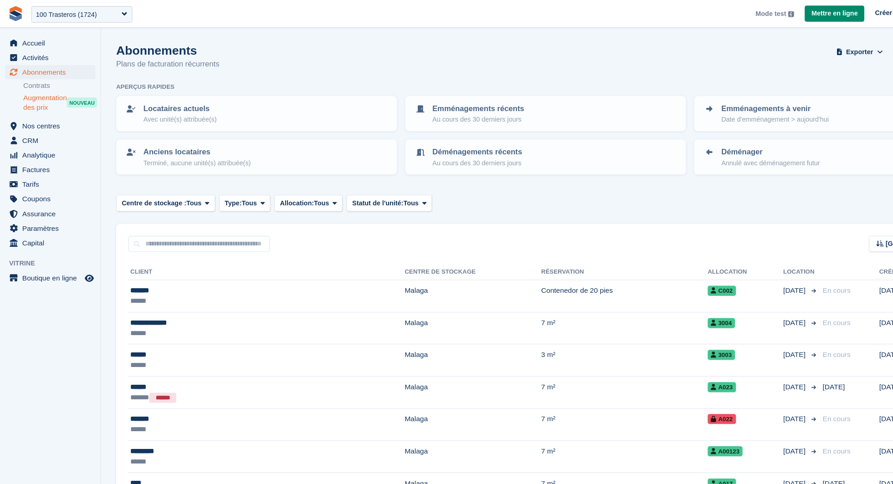
click at [48, 89] on span "Augmentation des prix" at bounding box center [40, 92] width 39 height 17
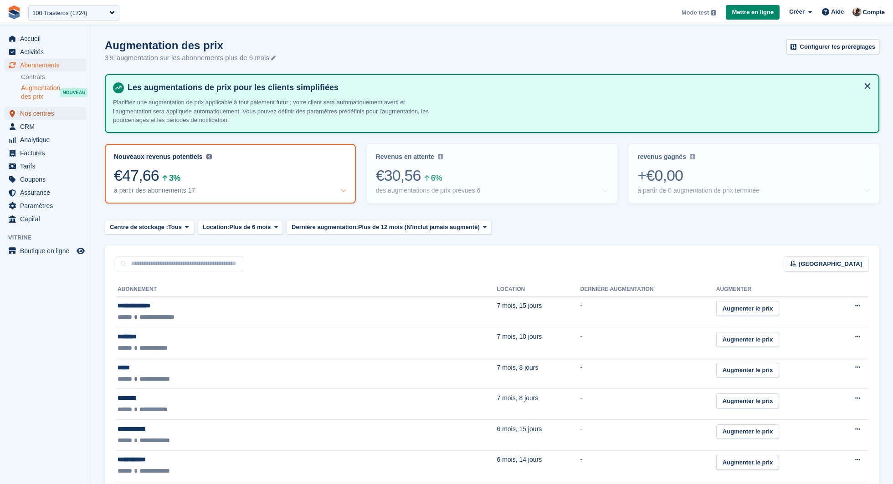
click at [54, 116] on span "Nos centres" at bounding box center [47, 113] width 55 height 13
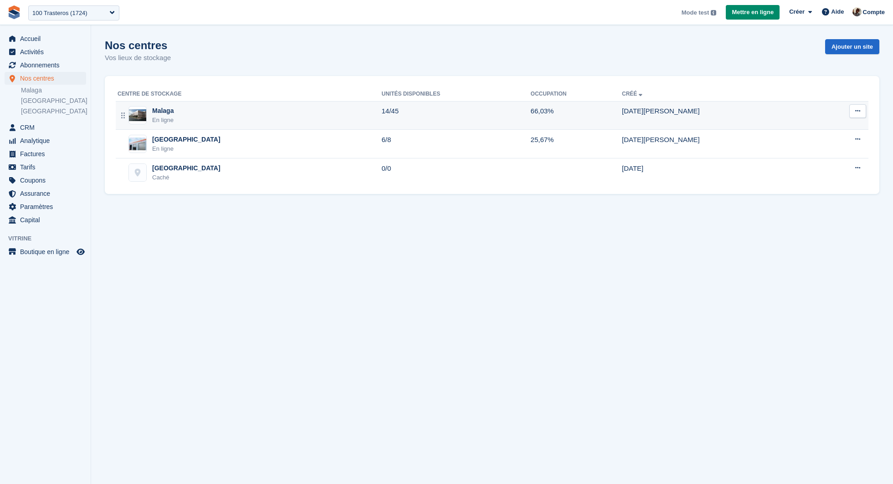
click at [206, 108] on div "Malaga En ligne" at bounding box center [250, 115] width 264 height 19
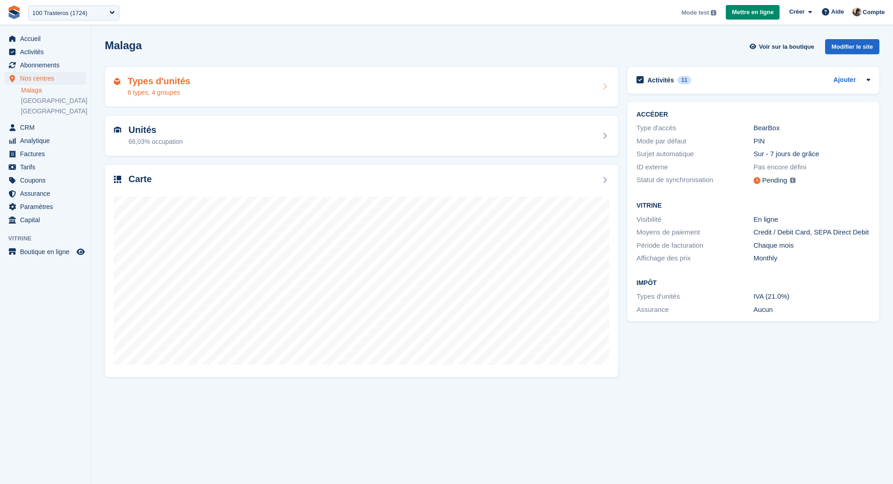
click at [222, 81] on div "Types d'unités 6 types, 4 groupes" at bounding box center [361, 87] width 495 height 22
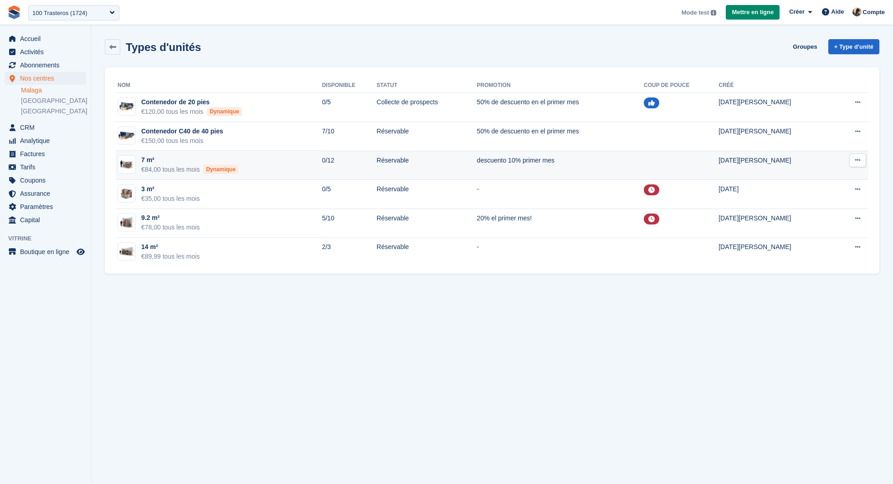
click at [273, 165] on td "7 m² €84,00 tous les mois Dynamique" at bounding box center [219, 165] width 206 height 29
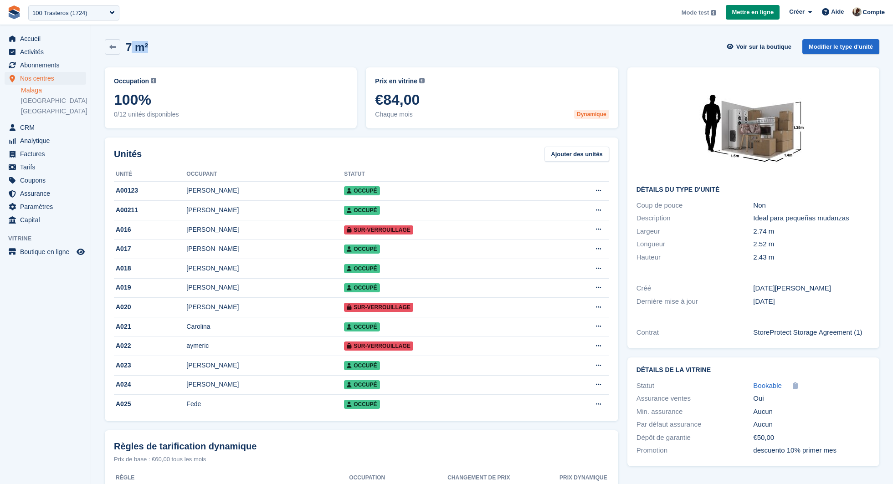
drag, startPoint x: 129, startPoint y: 44, endPoint x: 162, endPoint y: 44, distance: 32.8
click at [162, 44] on div "7 m² Voir sur la boutique Modifier le type d'unité" at bounding box center [492, 46] width 775 height 15
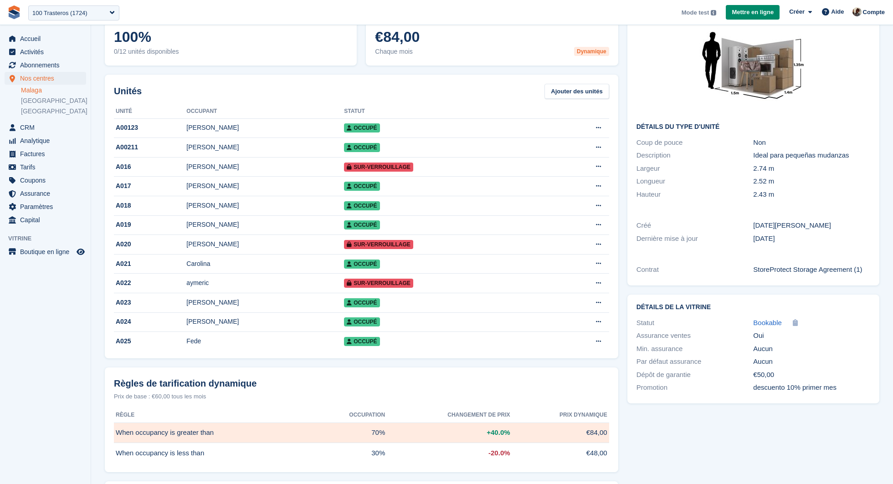
scroll to position [188, 0]
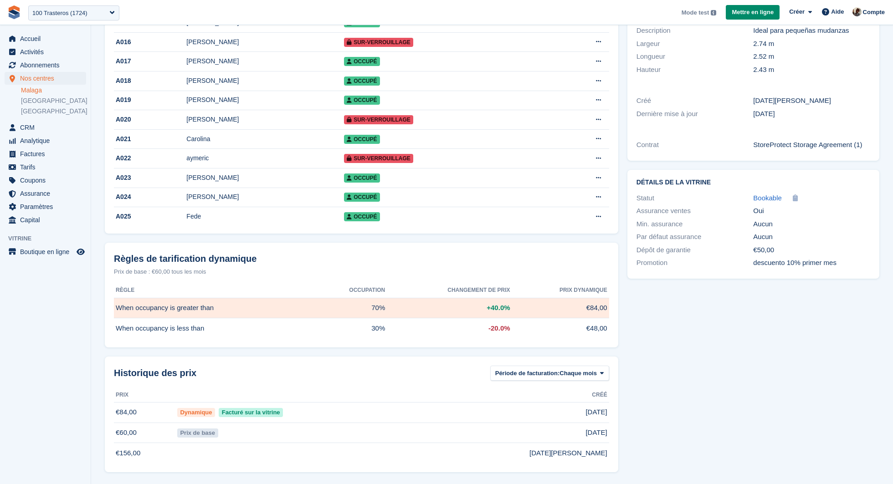
drag, startPoint x: 155, startPoint y: 273, endPoint x: 213, endPoint y: 276, distance: 58.0
click at [213, 276] on div "Règles de tarification dynamique Prix de base : €60,00 tous les mois Règle Occu…" at bounding box center [362, 295] width 514 height 105
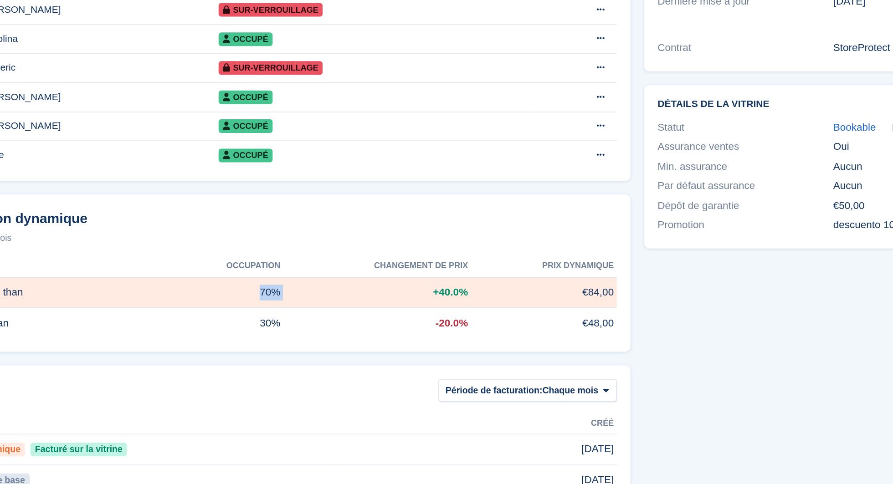
drag, startPoint x: 371, startPoint y: 306, endPoint x: 392, endPoint y: 307, distance: 20.5
click at [392, 307] on tr "When occupancy is greater than 70% +40.0% €84,00" at bounding box center [361, 308] width 495 height 21
drag, startPoint x: 485, startPoint y: 307, endPoint x: 528, endPoint y: 307, distance: 42.8
click at [528, 307] on tr "When occupancy is greater than 70% +40.0% €84,00" at bounding box center [361, 308] width 495 height 21
drag, startPoint x: 580, startPoint y: 306, endPoint x: 610, endPoint y: 303, distance: 29.8
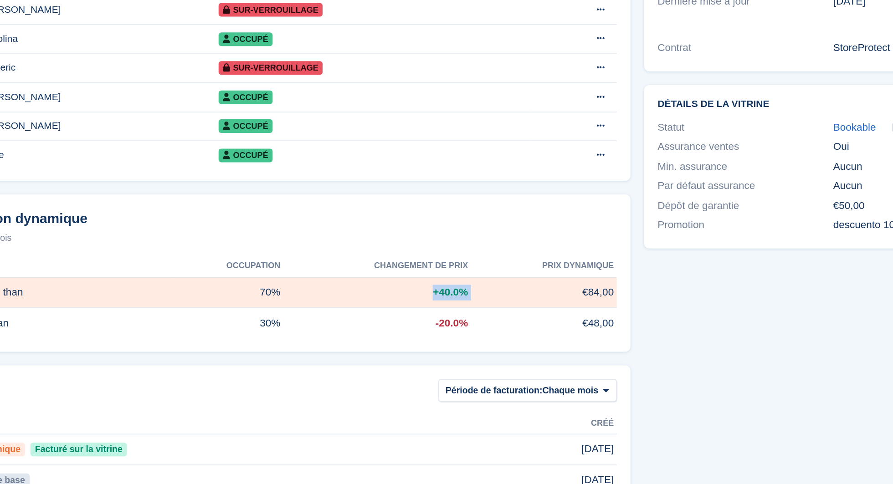
click at [610, 303] on div "Règles de tarification dynamique Prix de base : €60,00 tous les mois Règle Occu…" at bounding box center [362, 295] width 514 height 105
click at [612, 325] on div "Règles de tarification dynamique Prix de base : €60,00 tous les mois Règle Occu…" at bounding box center [362, 295] width 514 height 105
drag, startPoint x: 482, startPoint y: 328, endPoint x: 510, endPoint y: 331, distance: 28.0
click at [510, 331] on td "-20.0%" at bounding box center [447, 329] width 125 height 20
click at [579, 327] on td "€48,00" at bounding box center [559, 329] width 99 height 20
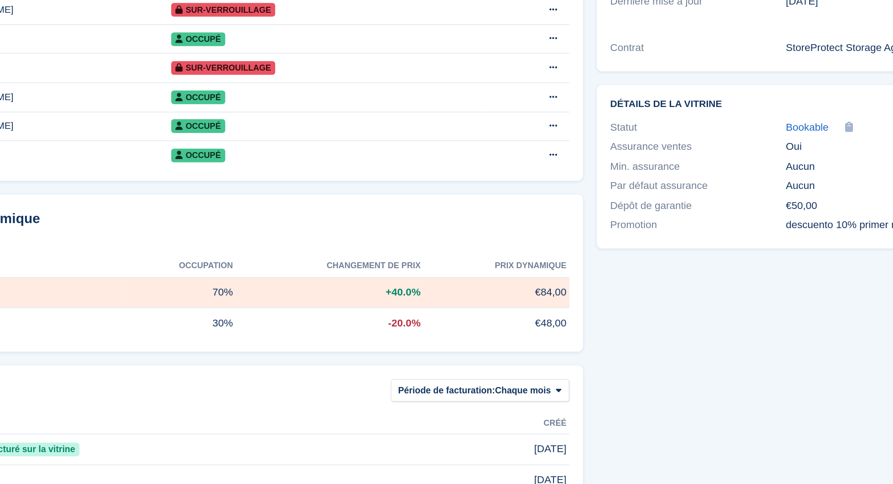
drag, startPoint x: 587, startPoint y: 330, endPoint x: 605, endPoint y: 330, distance: 17.3
click at [605, 330] on span "€48,00" at bounding box center [597, 329] width 21 height 10
click at [678, 385] on div "Détails du type d'unité Coup de pouce Non Description Ideal para pequeñas mudan…" at bounding box center [753, 176] width 261 height 602
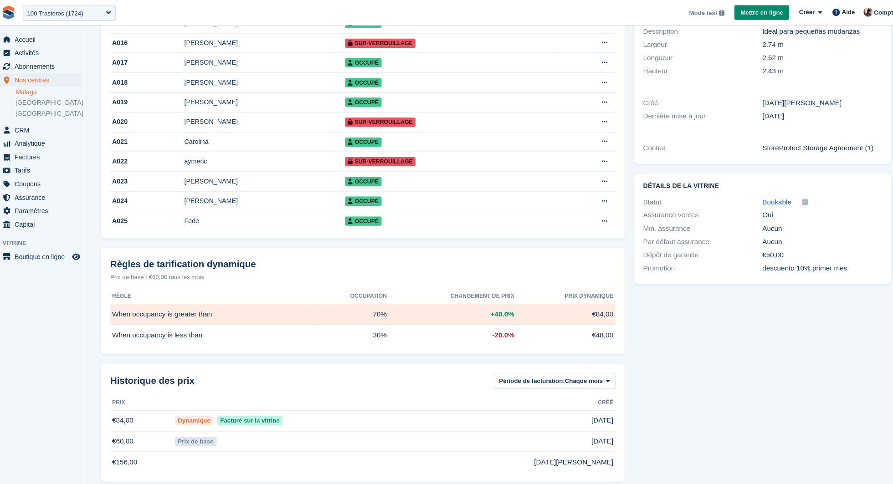
scroll to position [180, 0]
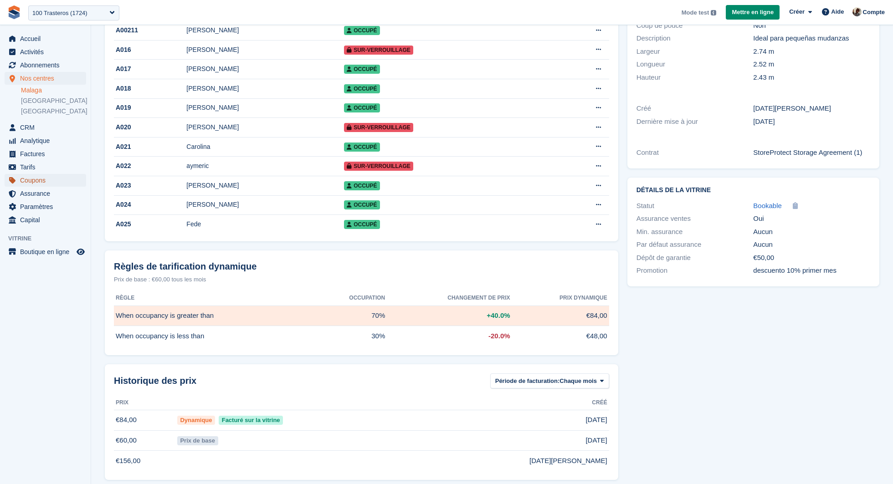
click at [46, 176] on span "Coupons" at bounding box center [47, 180] width 55 height 13
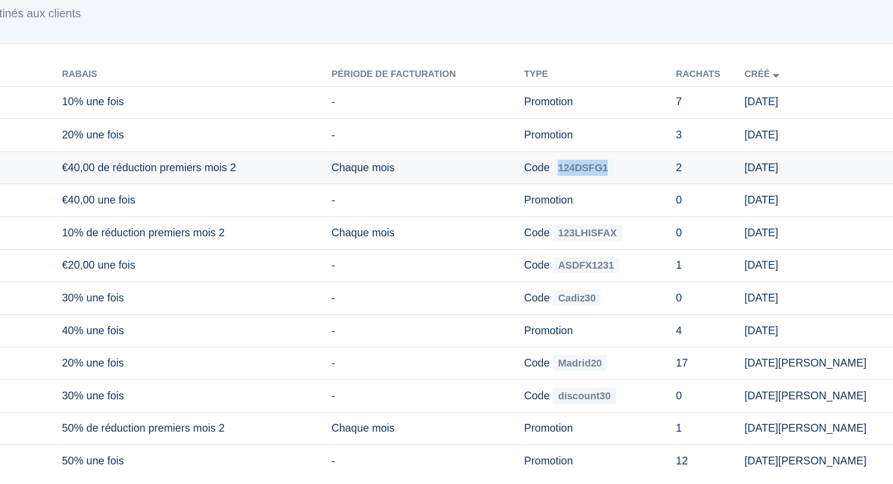
drag, startPoint x: 674, startPoint y: 149, endPoint x: 713, endPoint y: 150, distance: 39.2
click at [686, 150] on td "Code 124DSFG1" at bounding box center [641, 150] width 90 height 20
copy span "124DSFG1"
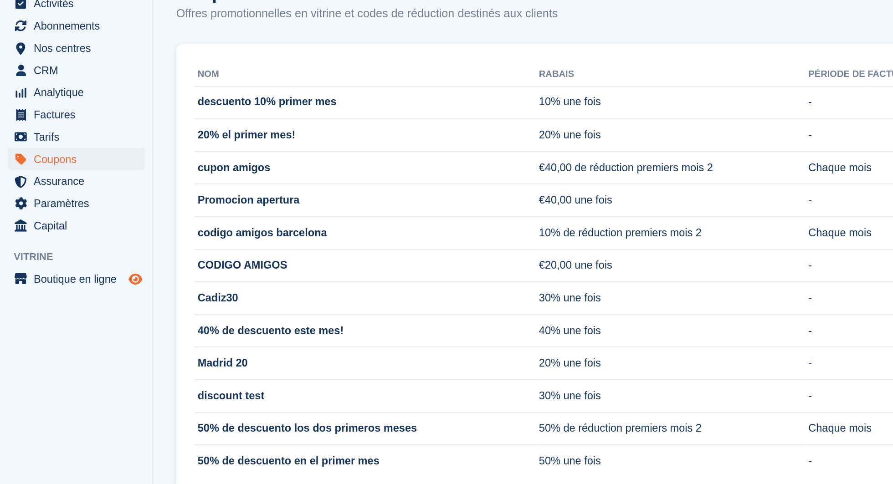
click at [81, 217] on icon "Boutique d'aperçu" at bounding box center [81, 215] width 8 height 7
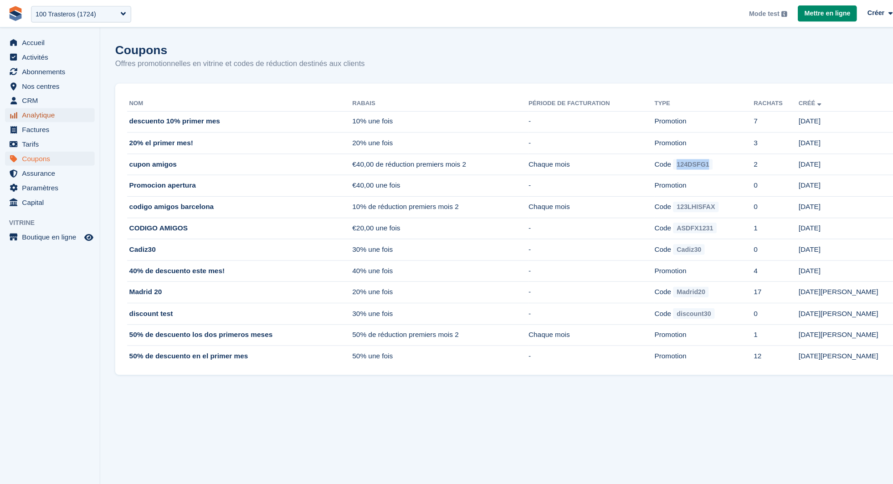
click at [42, 103] on span "Analytique" at bounding box center [47, 104] width 55 height 13
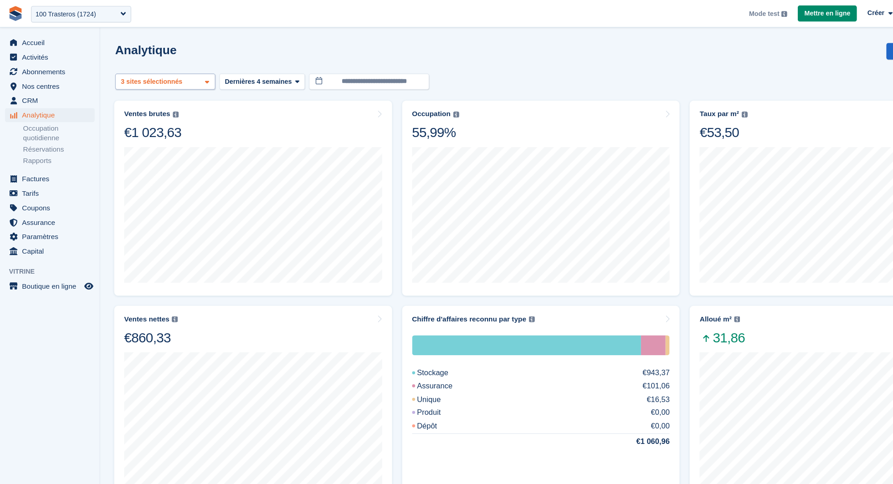
click at [158, 77] on div "3 sites sélectionnés" at bounding box center [138, 74] width 61 height 9
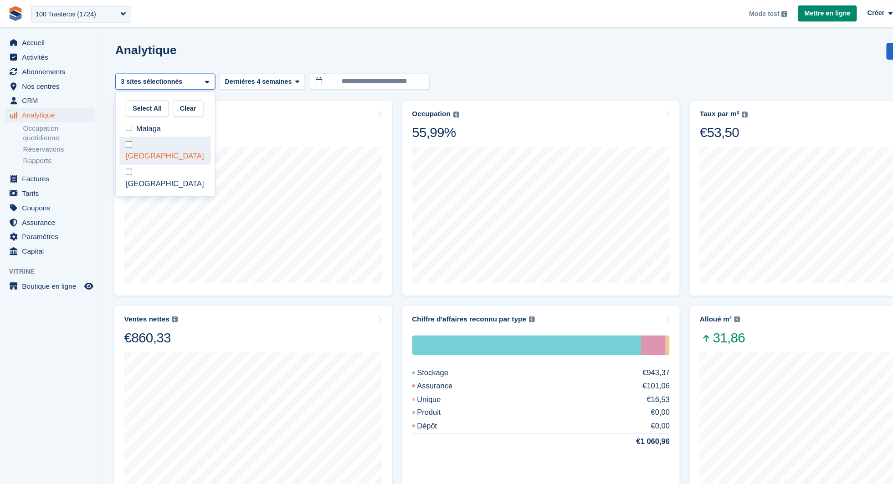
click at [138, 128] on div "[GEOGRAPHIC_DATA]" at bounding box center [150, 136] width 83 height 25
click at [138, 150] on div "[GEOGRAPHIC_DATA]" at bounding box center [150, 162] width 83 height 25
select select "****"
click at [240, 73] on span "Dernières 4 semaines" at bounding box center [235, 74] width 61 height 9
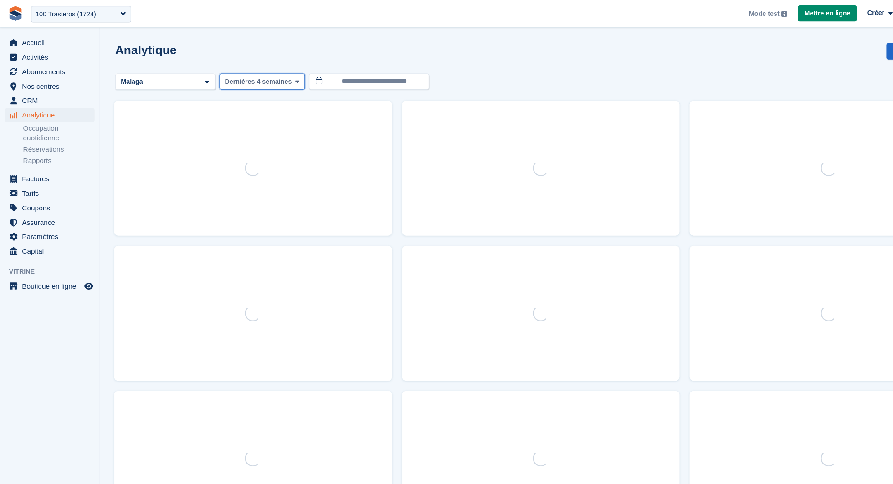
click at [264, 74] on span "Dernières 4 semaines" at bounding box center [235, 74] width 61 height 9
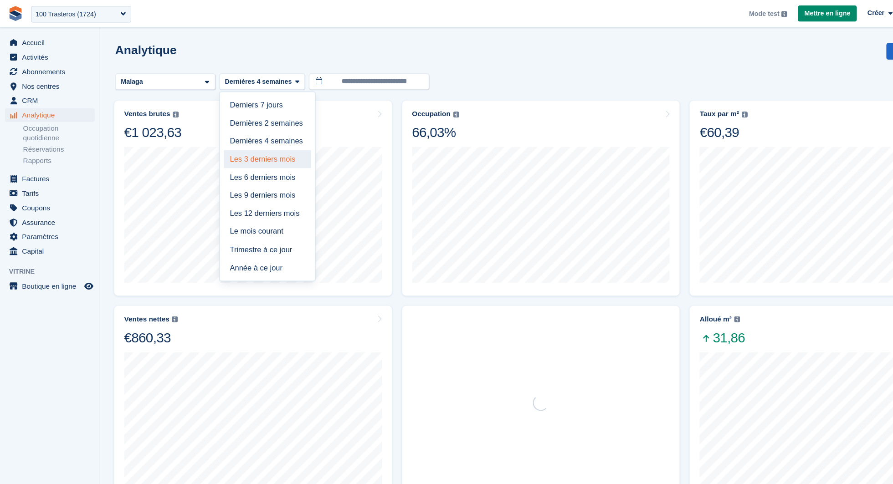
click at [254, 150] on link "Les 3 derniers mois" at bounding box center [243, 145] width 79 height 16
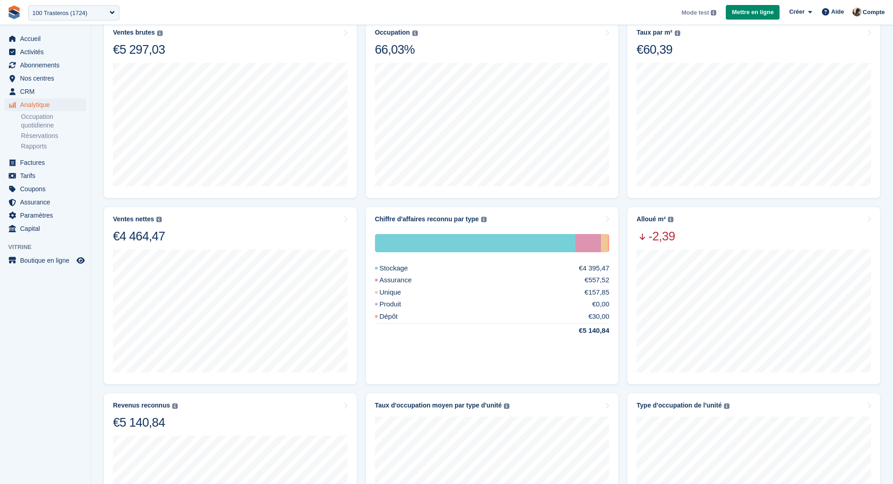
scroll to position [69, 0]
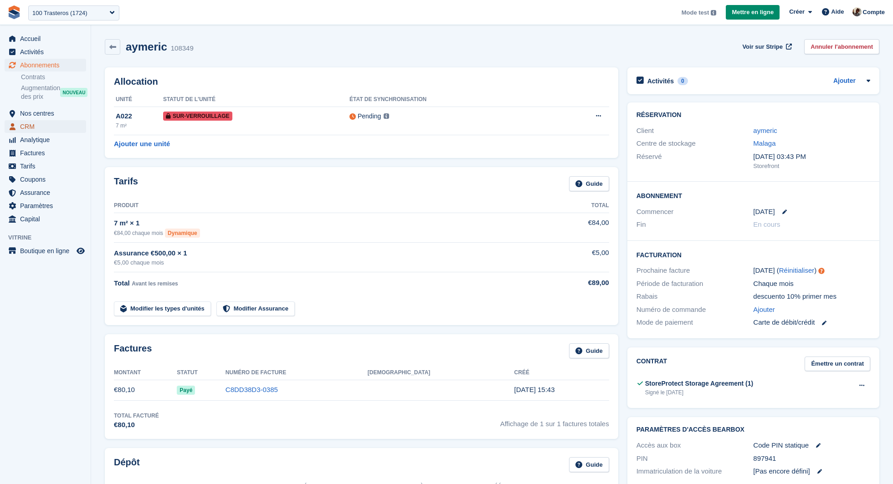
click at [53, 130] on span "CRM" at bounding box center [47, 126] width 55 height 13
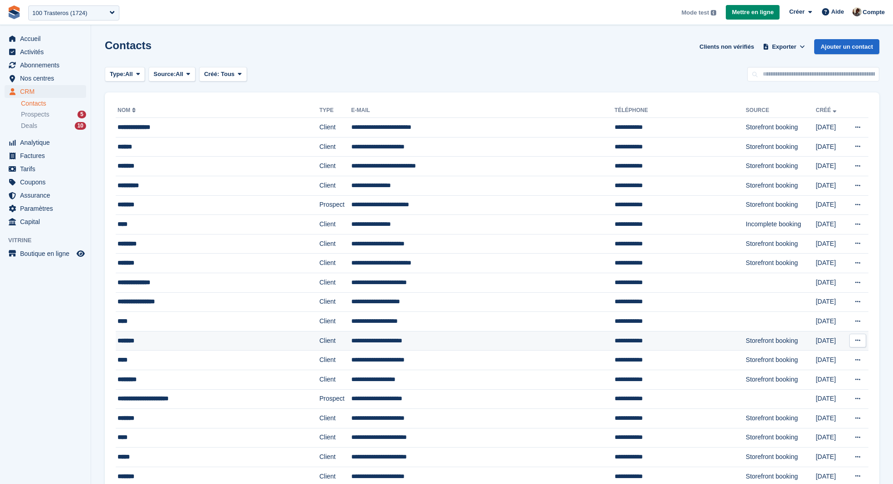
click at [466, 339] on td "**********" at bounding box center [482, 341] width 263 height 20
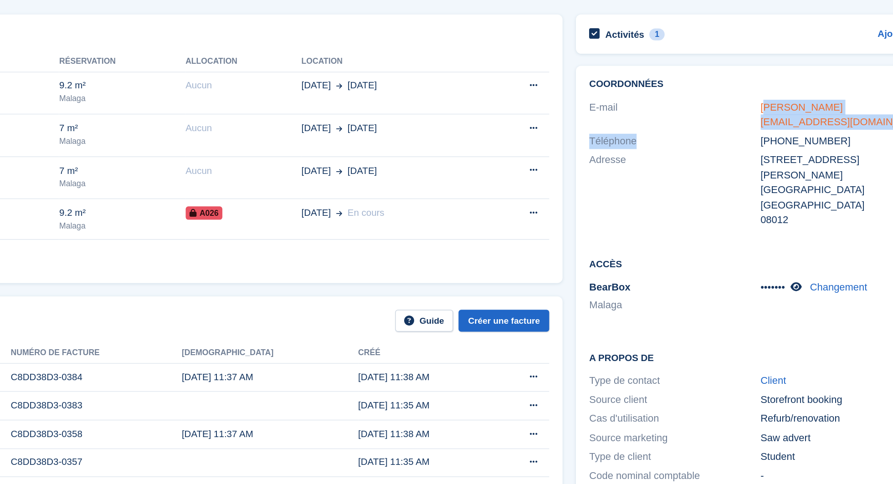
drag, startPoint x: 751, startPoint y: 142, endPoint x: 757, endPoint y: 128, distance: 15.5
click at [757, 128] on div "Coordonnées E-mail [PERSON_NAME][EMAIL_ADDRESS][DOMAIN_NAME] Téléphone [PHONE_N…" at bounding box center [754, 163] width 252 height 121
drag, startPoint x: 811, startPoint y: 148, endPoint x: 764, endPoint y: 129, distance: 50.5
click at [764, 129] on div "Coordonnées E-mail [PERSON_NAME][EMAIL_ADDRESS][DOMAIN_NAME] Téléphone [PHONE_N…" at bounding box center [754, 163] width 252 height 121
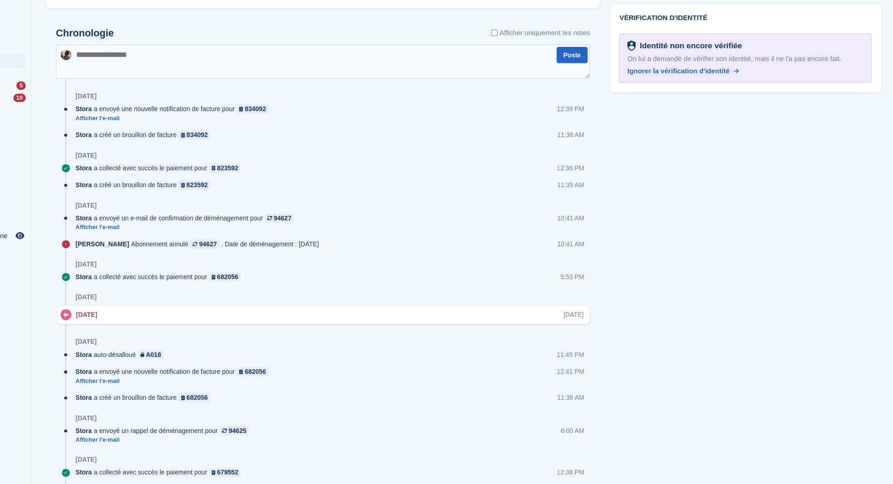
scroll to position [560, 0]
click at [162, 247] on link "Afficher l'e-mail" at bounding box center [235, 246] width 207 height 8
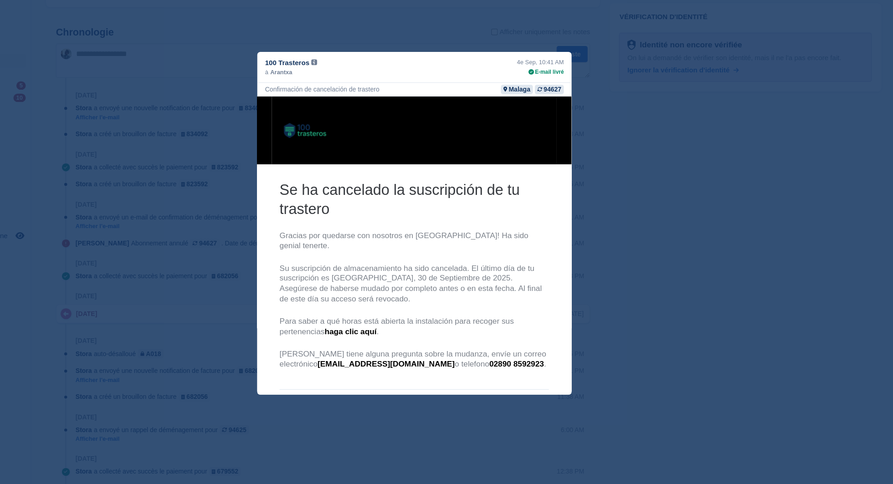
scroll to position [0, 0]
click at [542, 320] on center "Se ha cancelado la suscripción de tu trastero Gracias por quedarse con nosotros…" at bounding box center [403, 266] width 292 height 341
click at [639, 247] on div "close" at bounding box center [446, 242] width 893 height 484
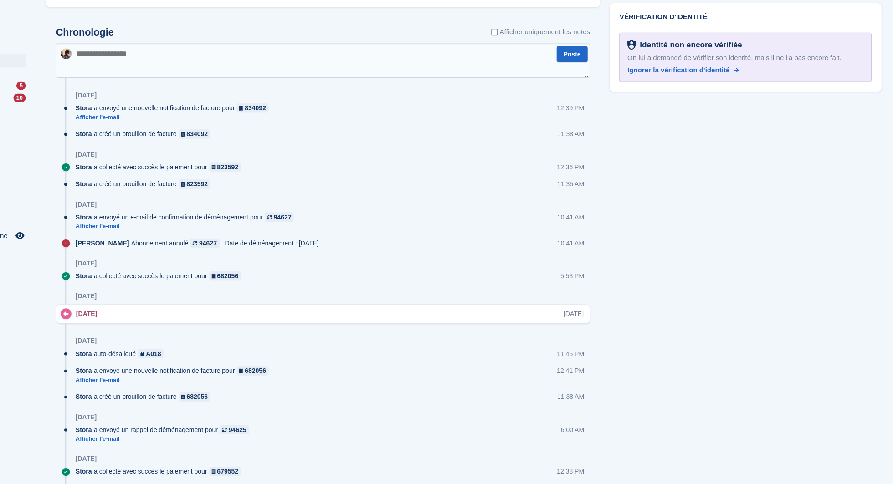
scroll to position [590, 0]
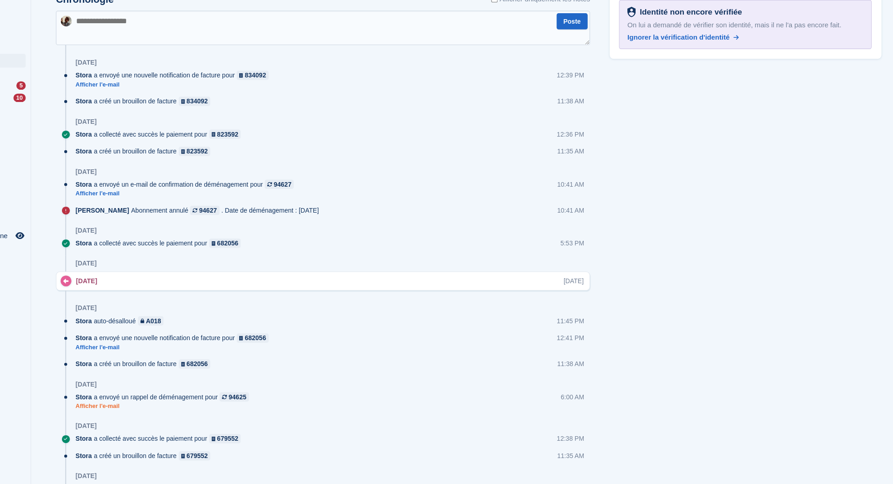
click at [168, 412] on link "Afficher l'e-mail" at bounding box center [214, 412] width 165 height 8
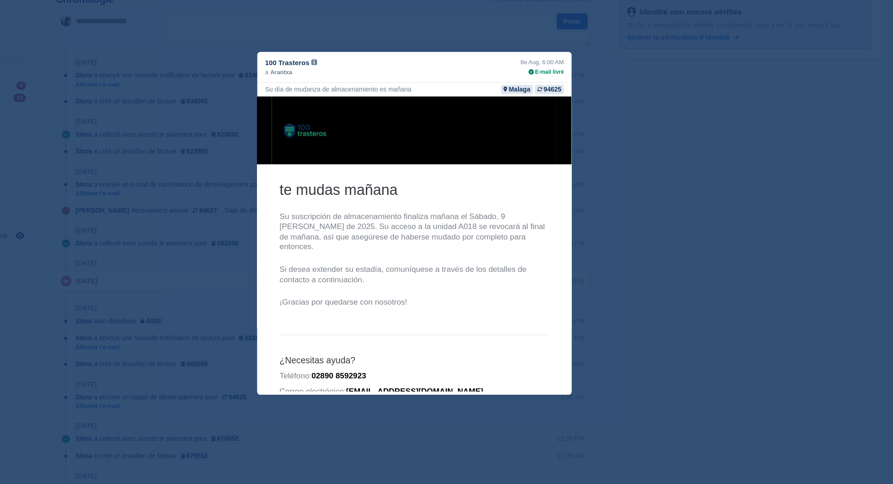
scroll to position [7, 0]
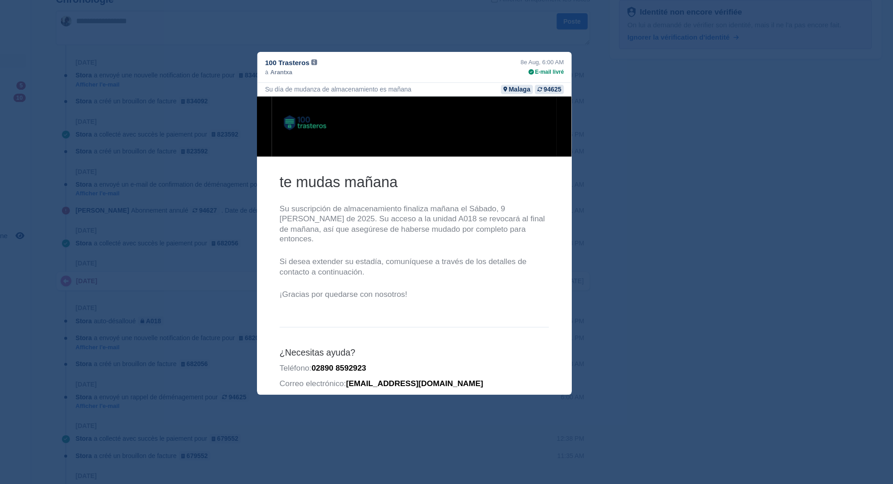
click at [670, 275] on div "close" at bounding box center [446, 242] width 893 height 484
